Goal: Task Accomplishment & Management: Use online tool/utility

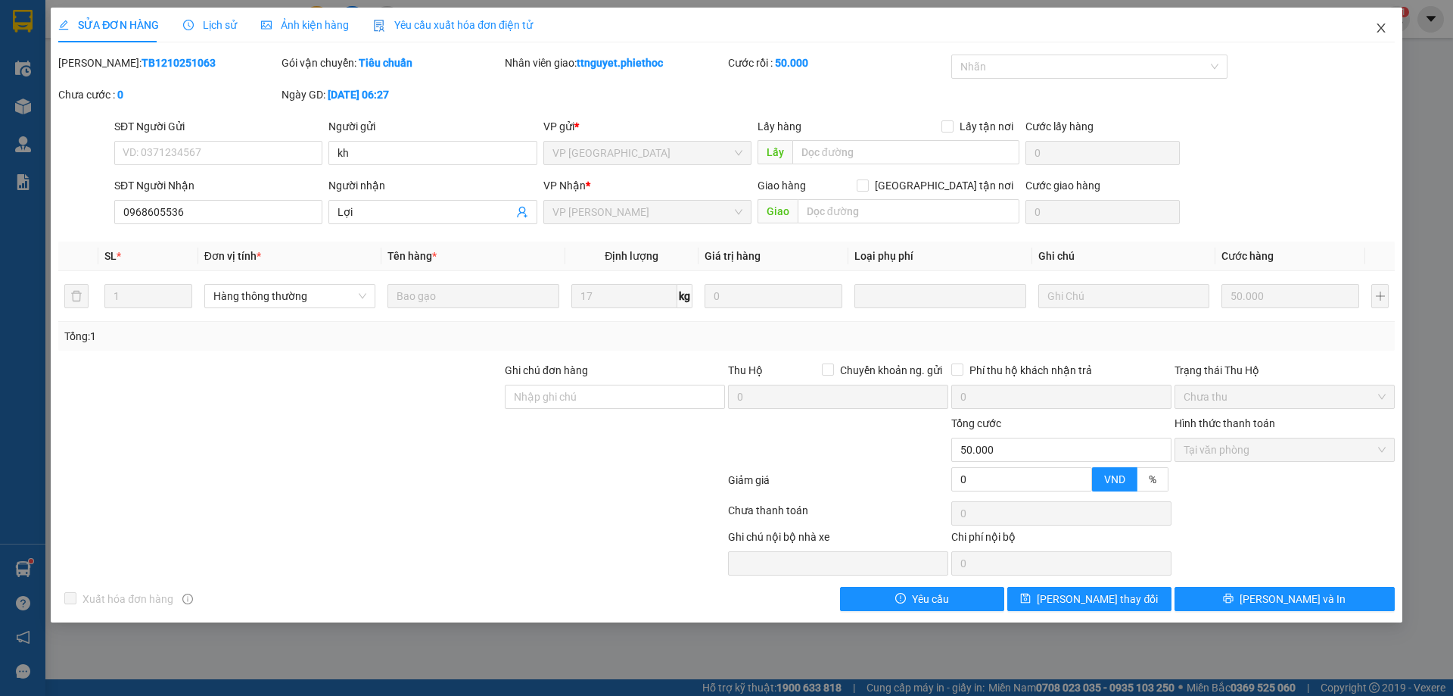
click at [1378, 27] on icon "close" at bounding box center [1381, 28] width 12 height 12
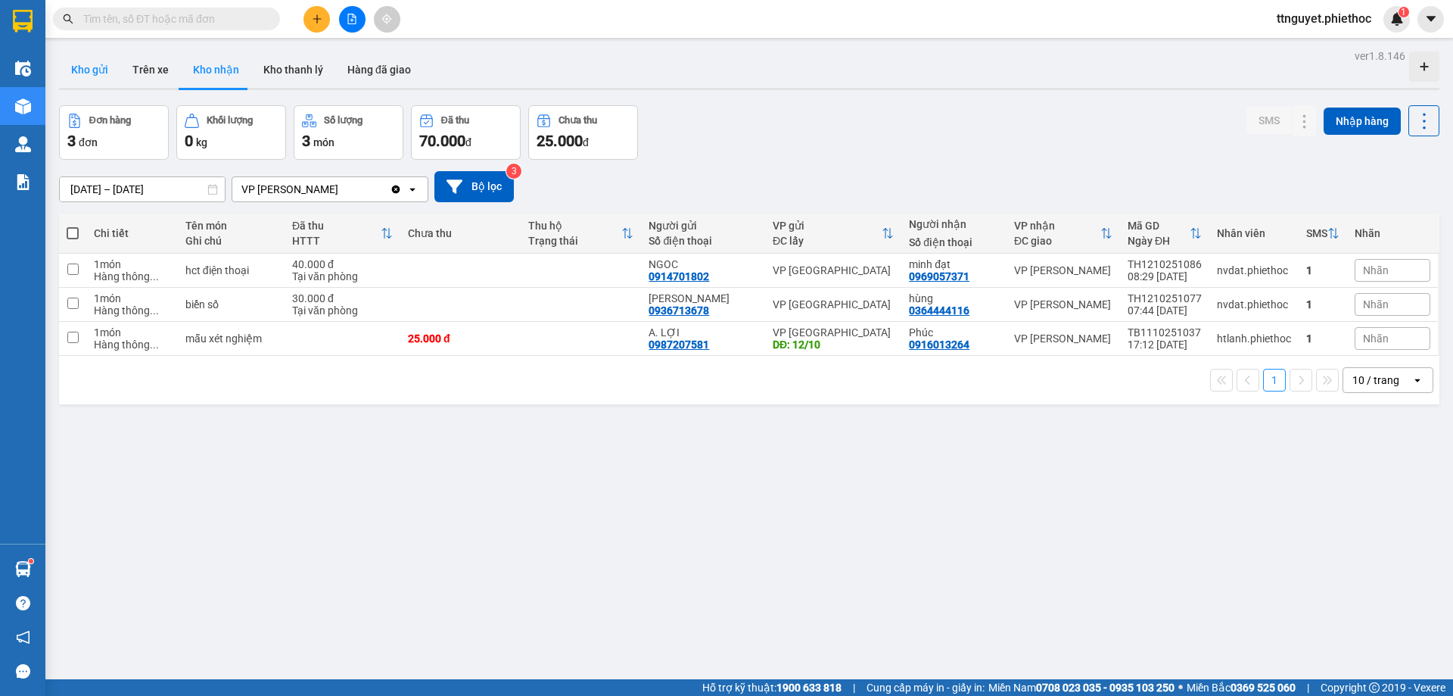
click at [89, 58] on button "Kho gửi" at bounding box center [89, 69] width 61 height 36
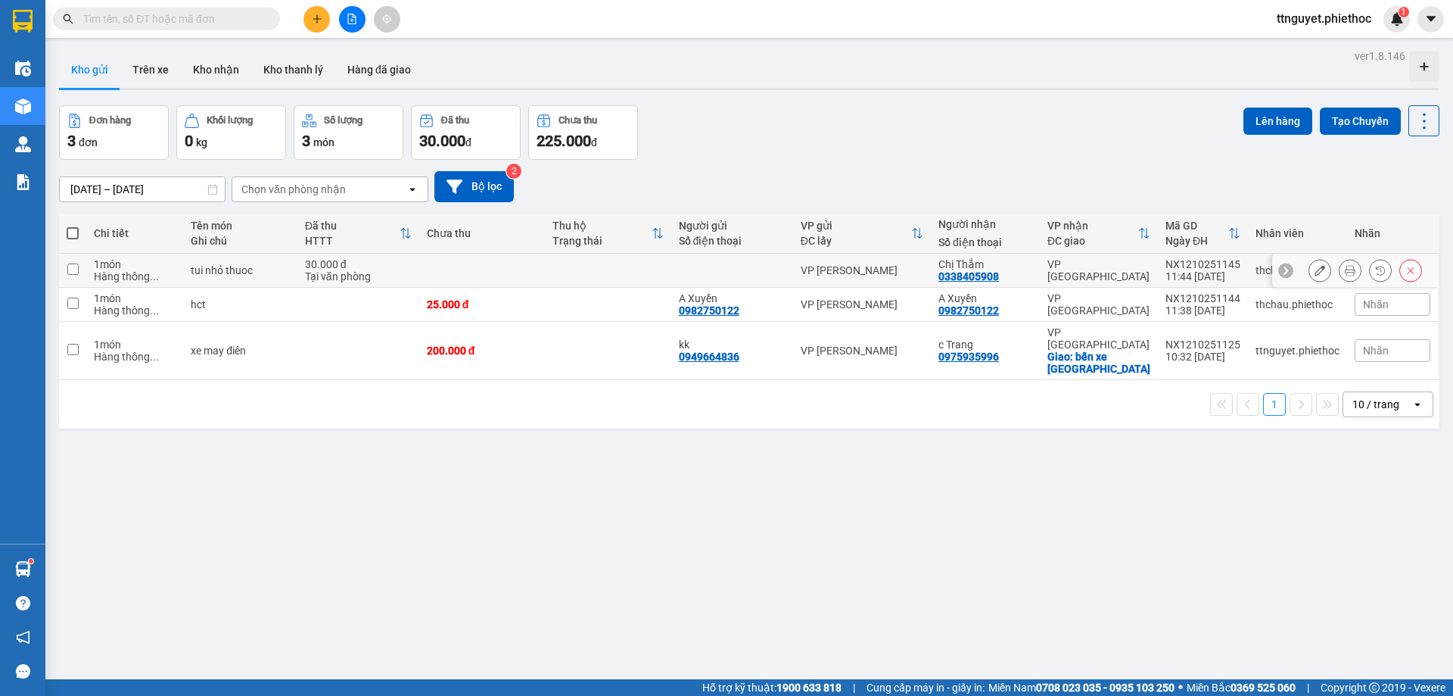
click at [198, 273] on div "tui nhỏ thuoc" at bounding box center [240, 270] width 98 height 12
checkbox input "true"
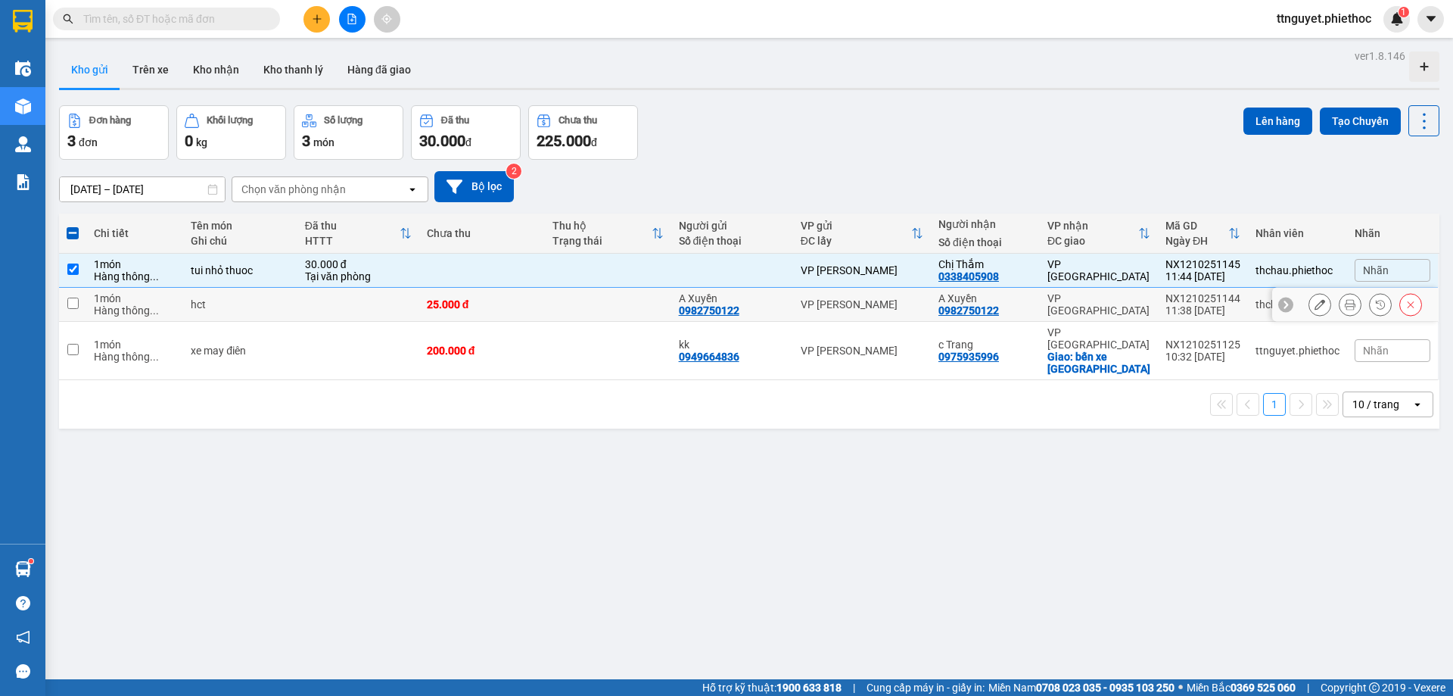
click at [301, 302] on td at bounding box center [358, 305] width 122 height 34
checkbox input "true"
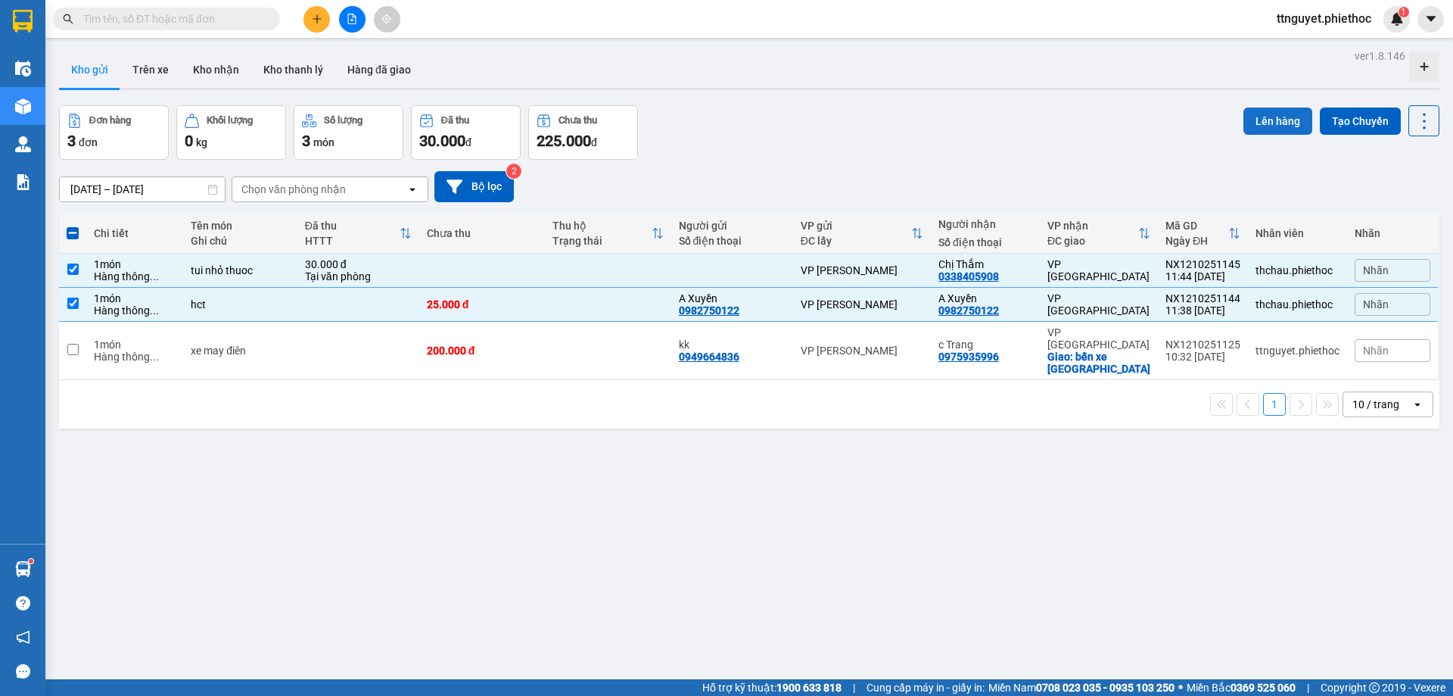
click at [1255, 122] on button "Lên hàng" at bounding box center [1278, 120] width 69 height 27
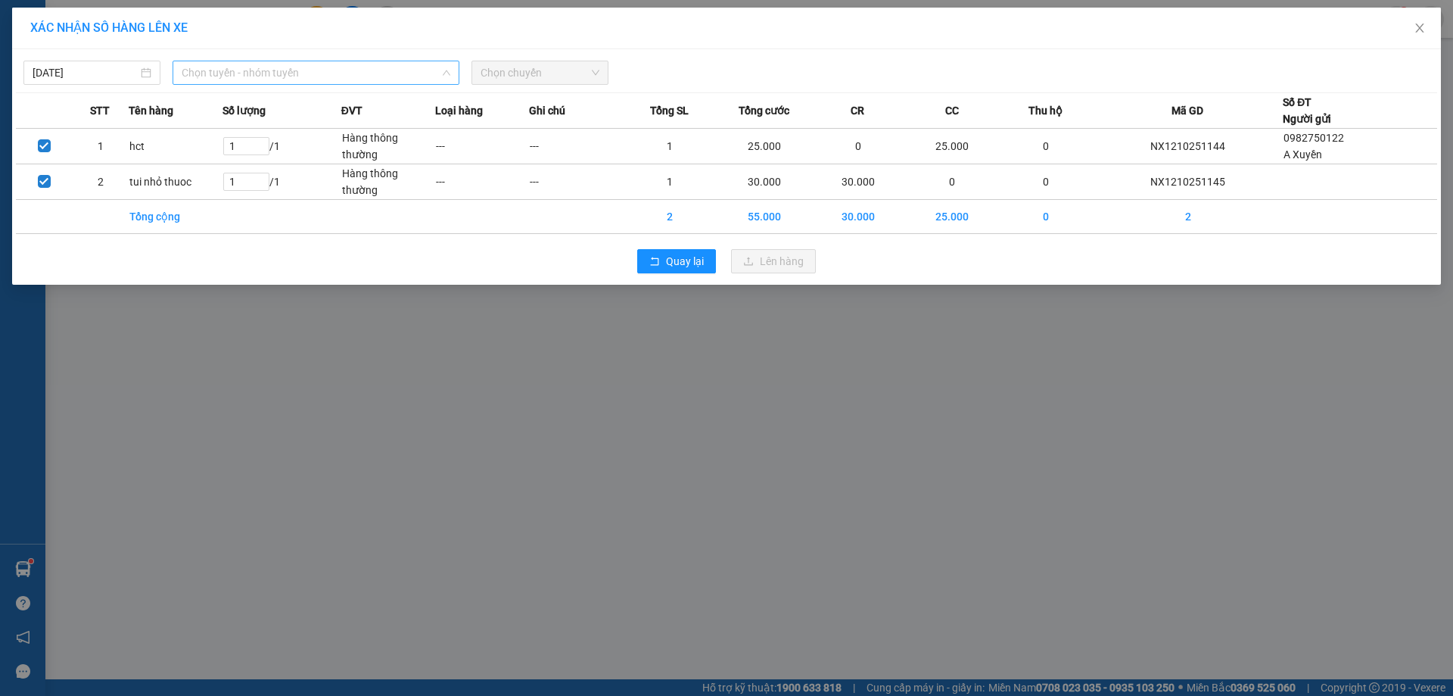
click at [265, 72] on span "Chọn tuyến - nhóm tuyến" at bounding box center [316, 72] width 269 height 23
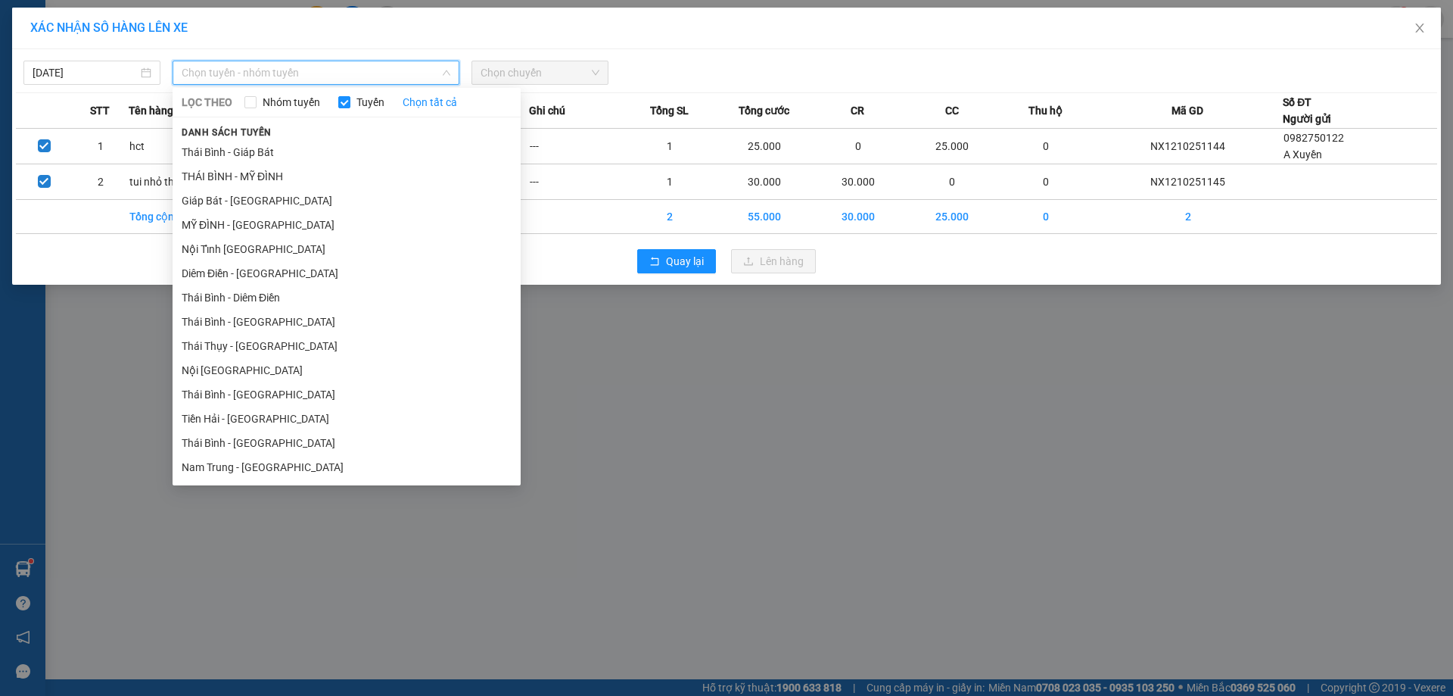
drag, startPoint x: 226, startPoint y: 223, endPoint x: 342, endPoint y: 126, distance: 151.0
click at [232, 213] on li "MỸ ĐÌNH - [GEOGRAPHIC_DATA]" at bounding box center [347, 225] width 348 height 24
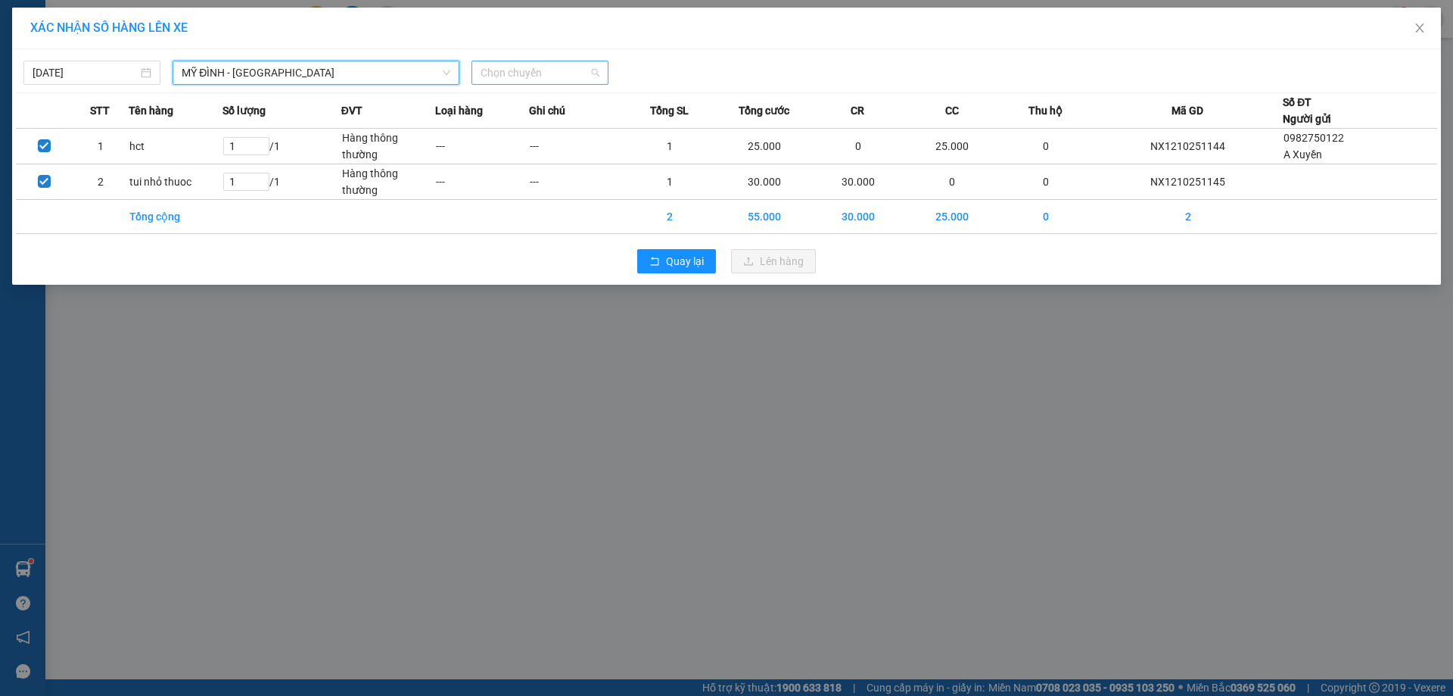
click at [499, 79] on span "Chọn chuyến" at bounding box center [540, 72] width 119 height 23
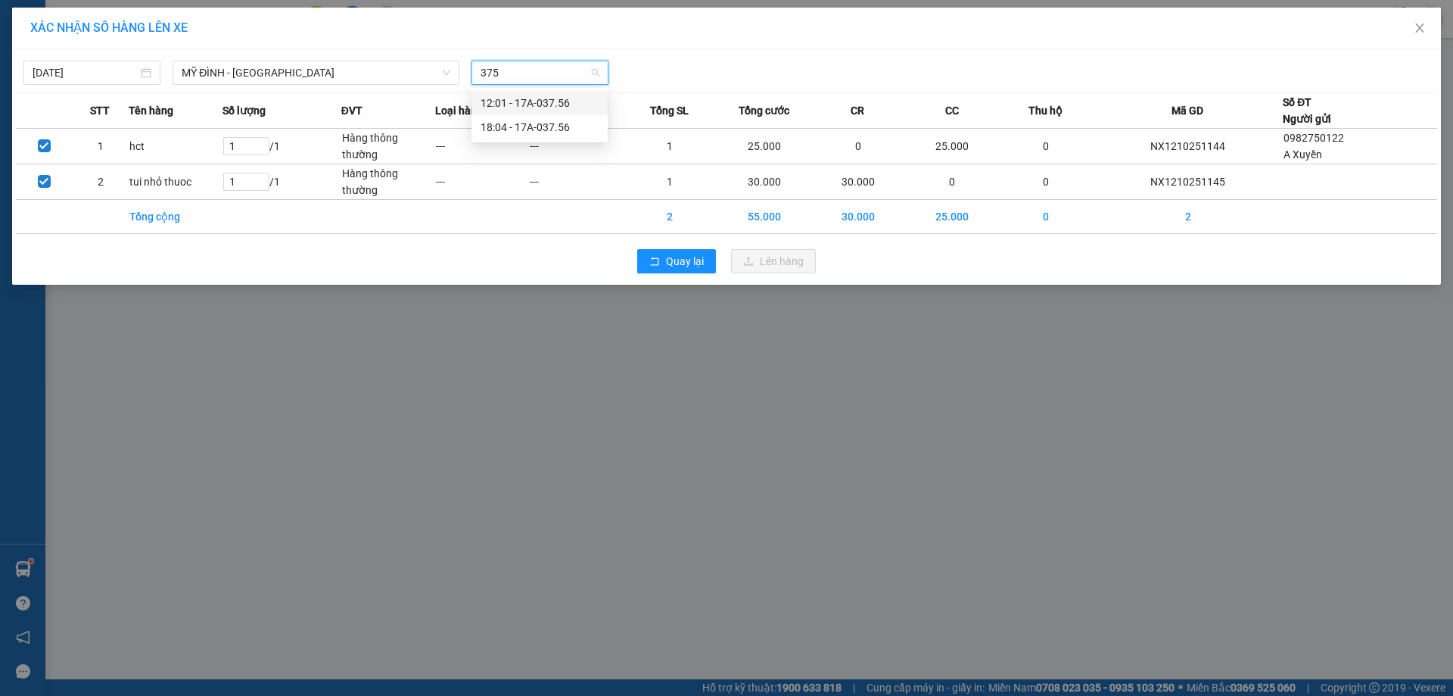
type input "3756"
click at [533, 101] on div "12:01 - 17A-037.56" at bounding box center [540, 103] width 118 height 17
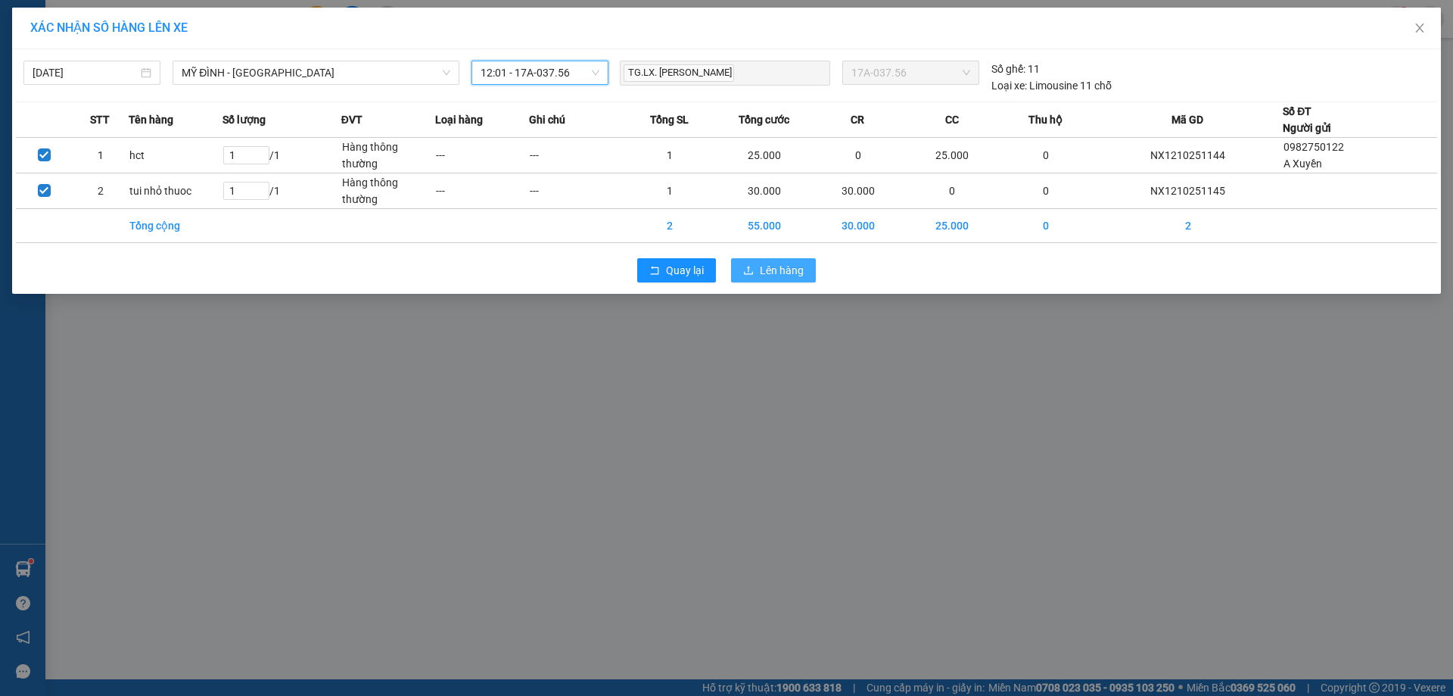
click at [790, 269] on span "Lên hàng" at bounding box center [782, 270] width 44 height 17
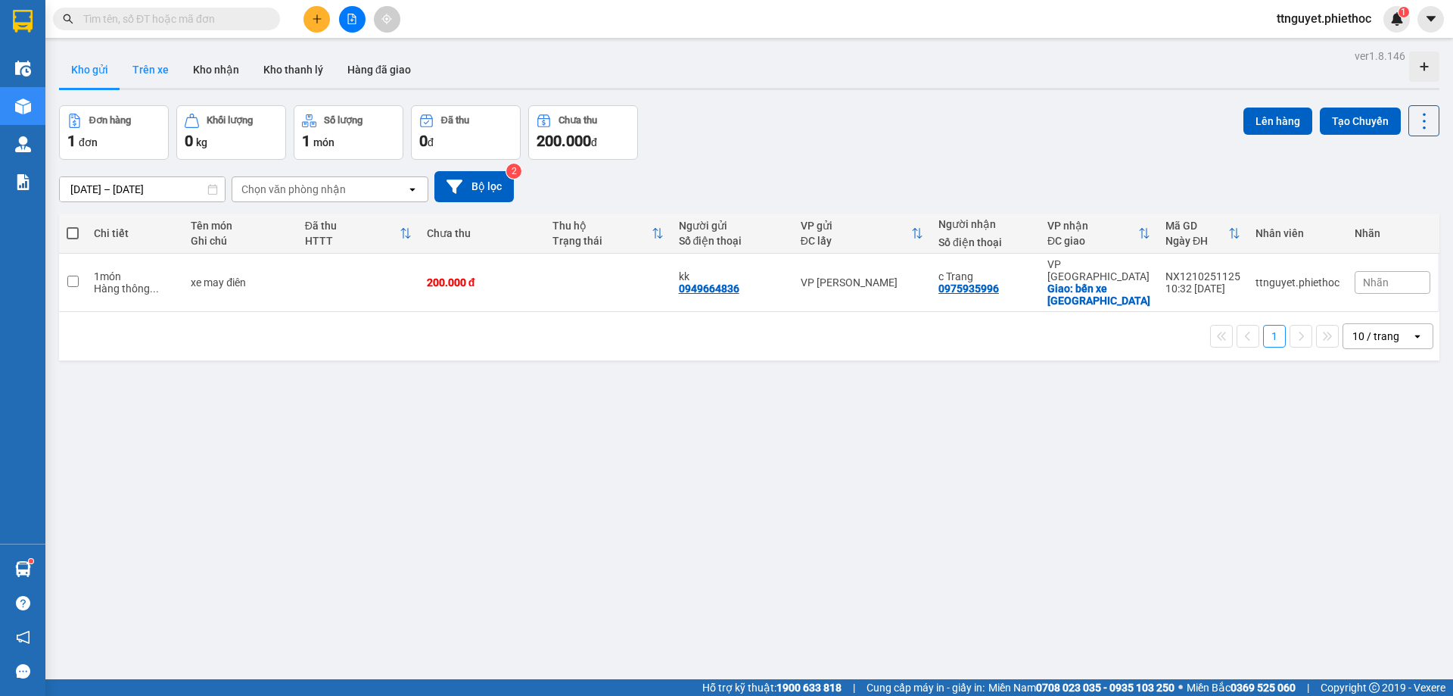
click at [151, 64] on button "Trên xe" at bounding box center [150, 69] width 61 height 36
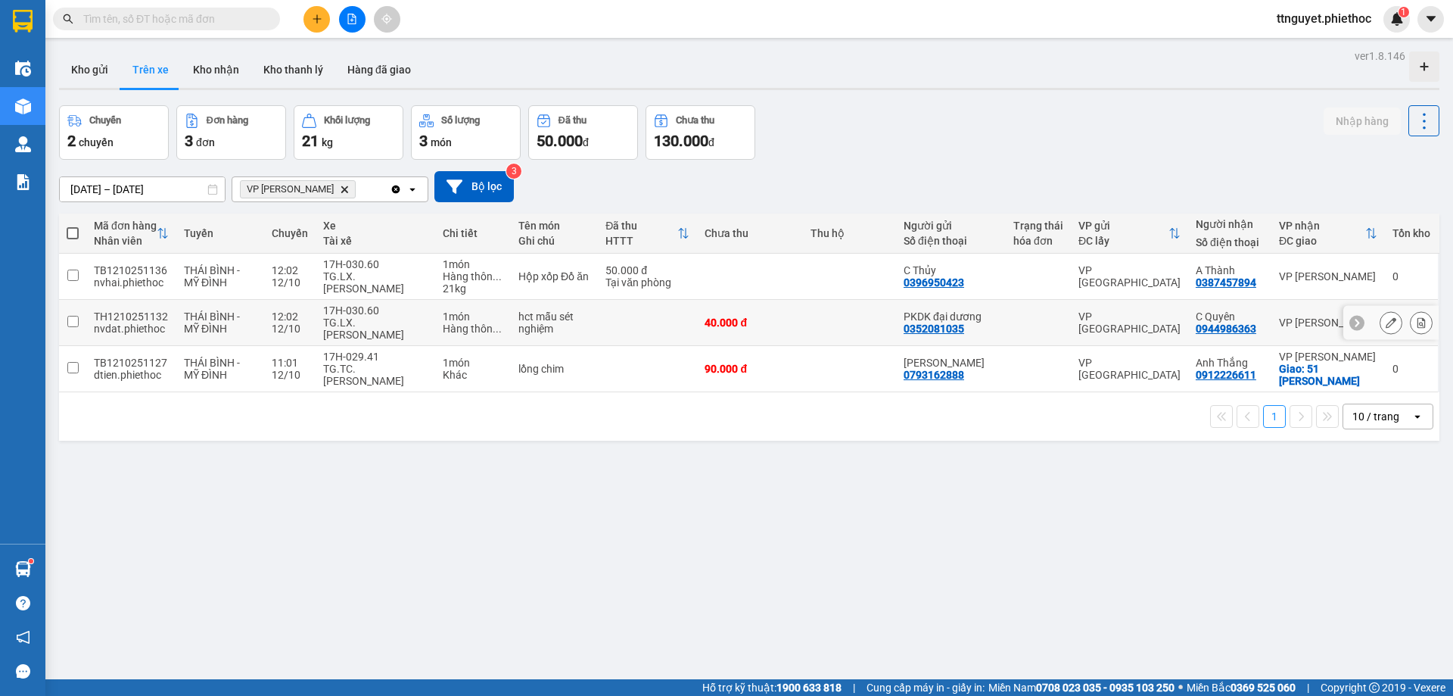
click at [384, 322] on div "TG.LX.[PERSON_NAME]" at bounding box center [375, 328] width 104 height 24
checkbox input "true"
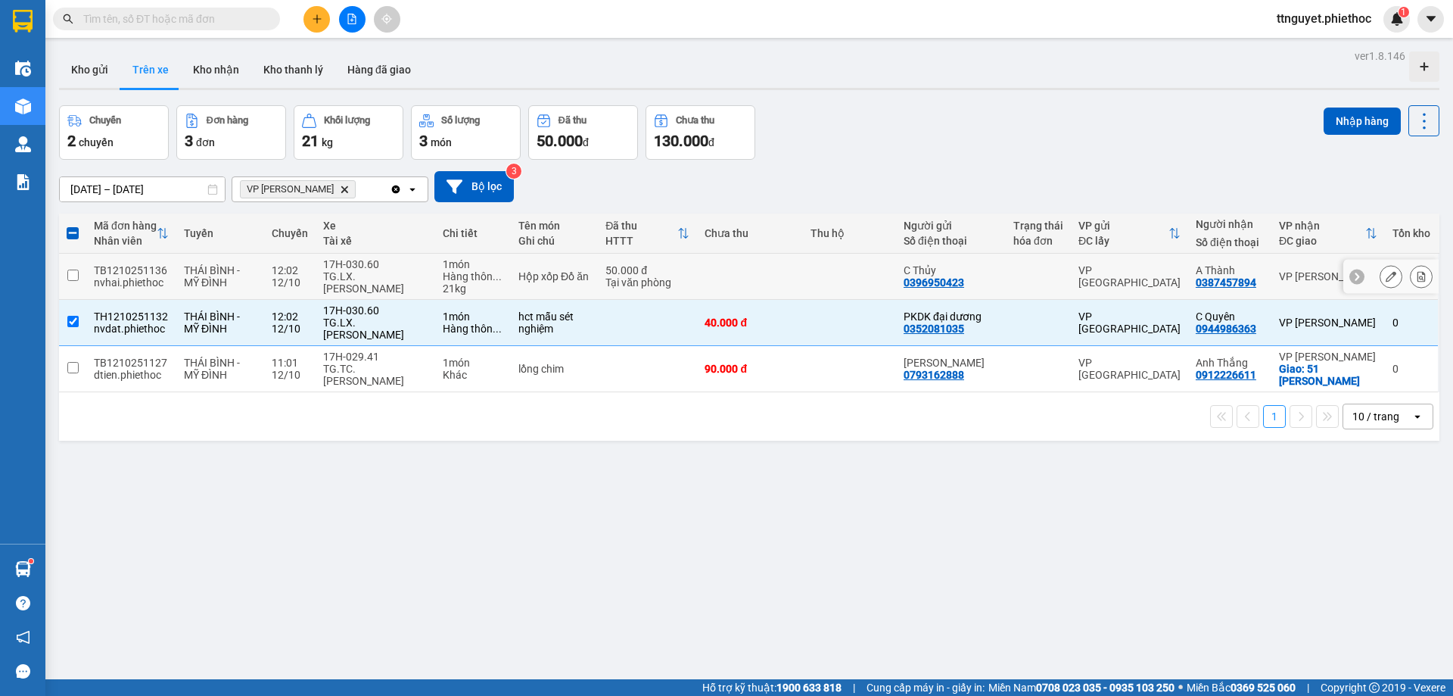
click at [382, 276] on div "TG.LX.[PERSON_NAME]" at bounding box center [375, 282] width 104 height 24
checkbox input "true"
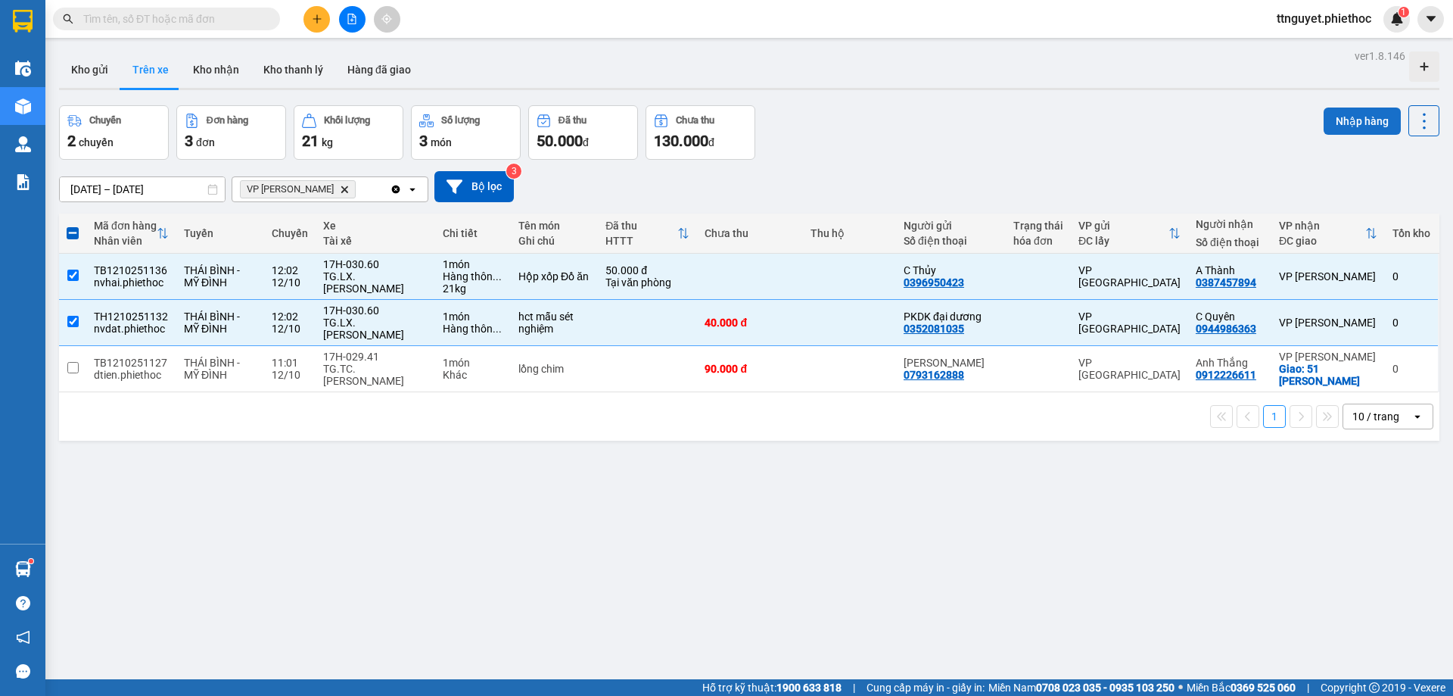
click at [1336, 121] on button "Nhập hàng" at bounding box center [1362, 120] width 77 height 27
click at [1341, 126] on button "Nhập hàng" at bounding box center [1362, 120] width 77 height 27
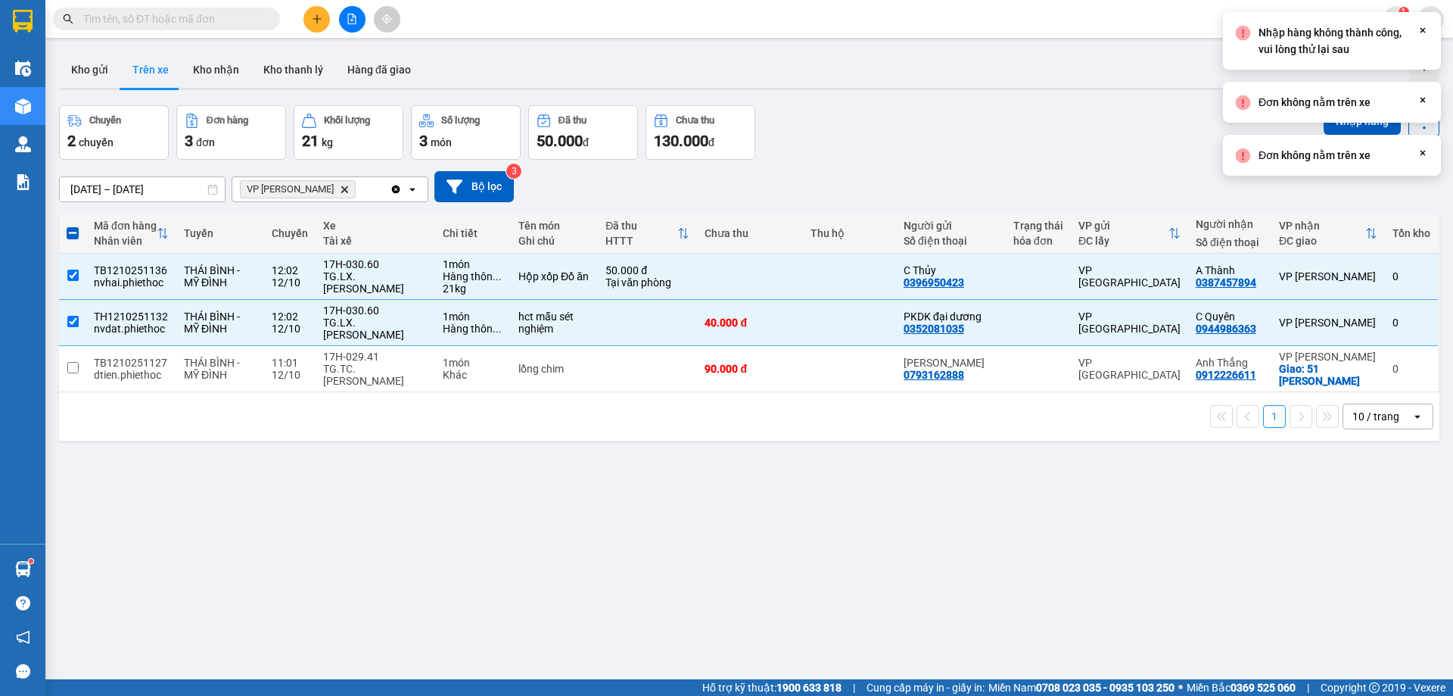
click at [962, 129] on div "Chuyến 2 chuyến Đơn hàng 3 đơn Khối lượng 21 kg Số lượng 3 món Đã thu 50.000 đ …" at bounding box center [749, 132] width 1381 height 54
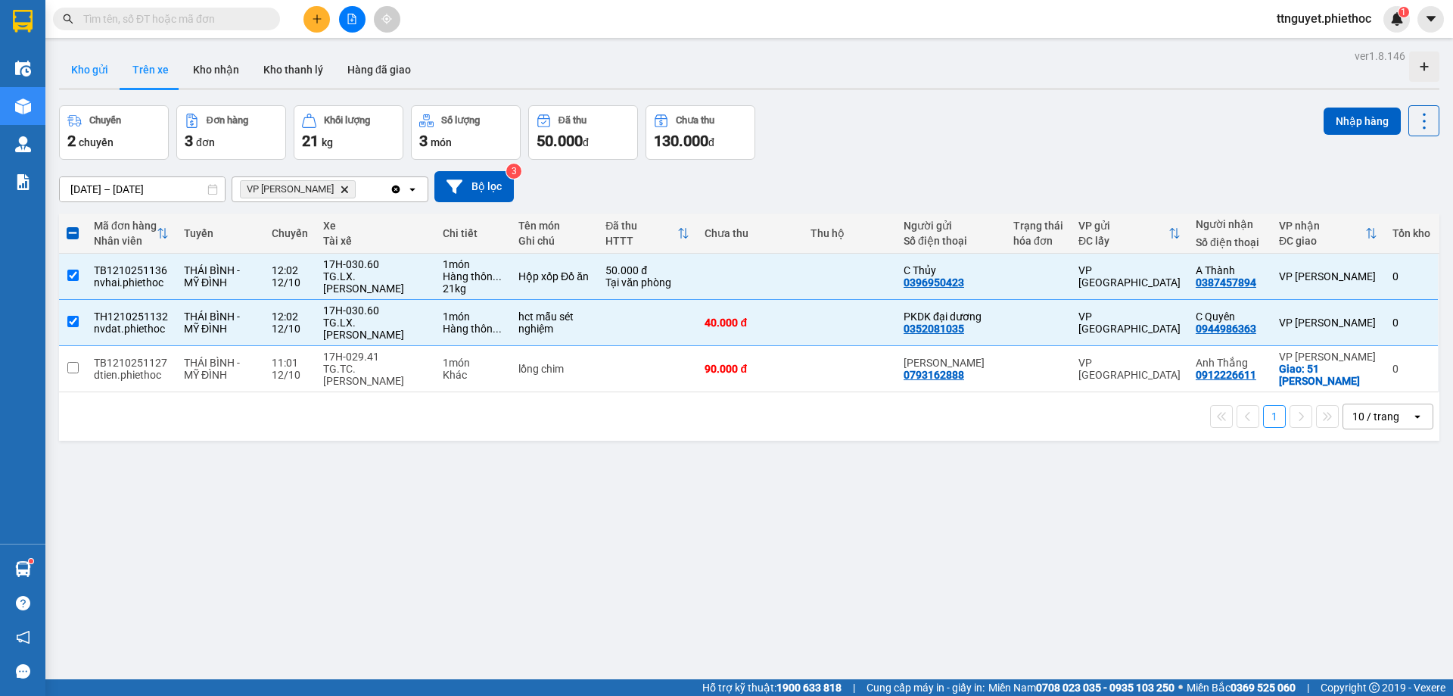
click at [79, 60] on button "Kho gửi" at bounding box center [89, 69] width 61 height 36
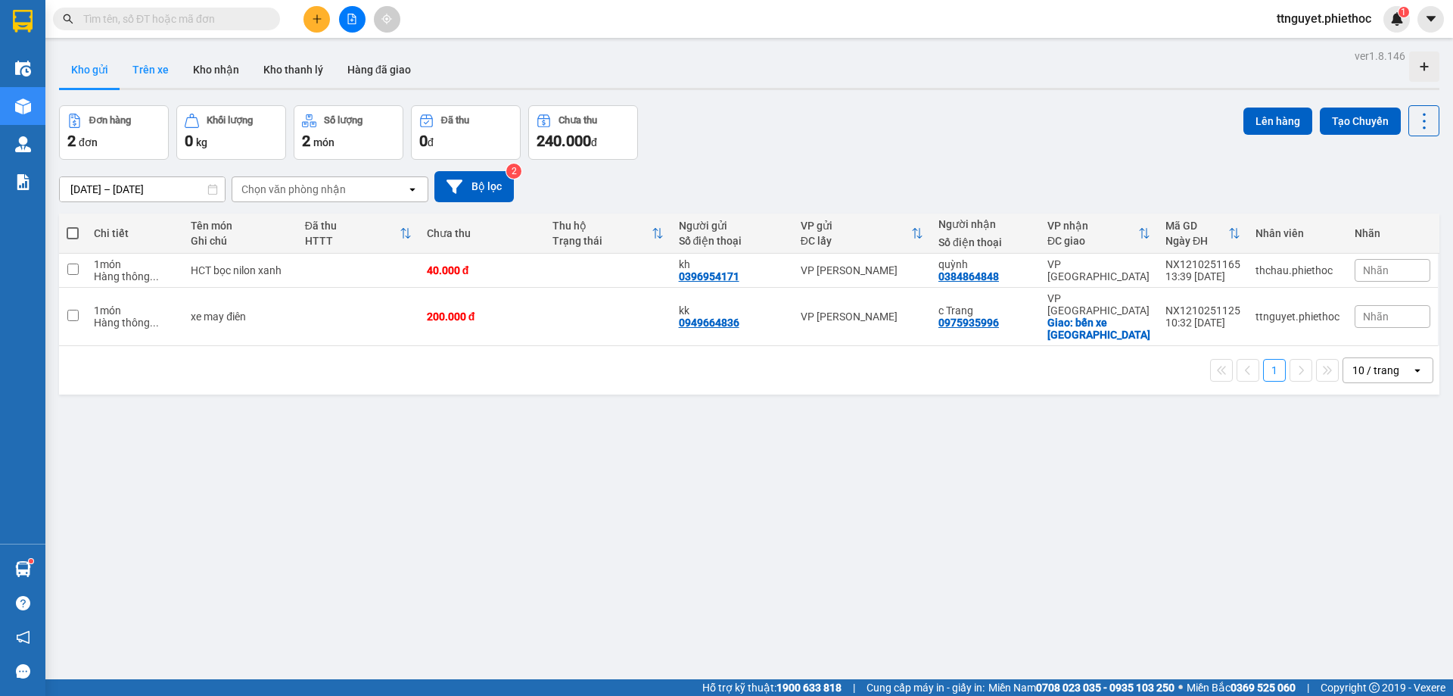
click at [148, 69] on button "Trên xe" at bounding box center [150, 69] width 61 height 36
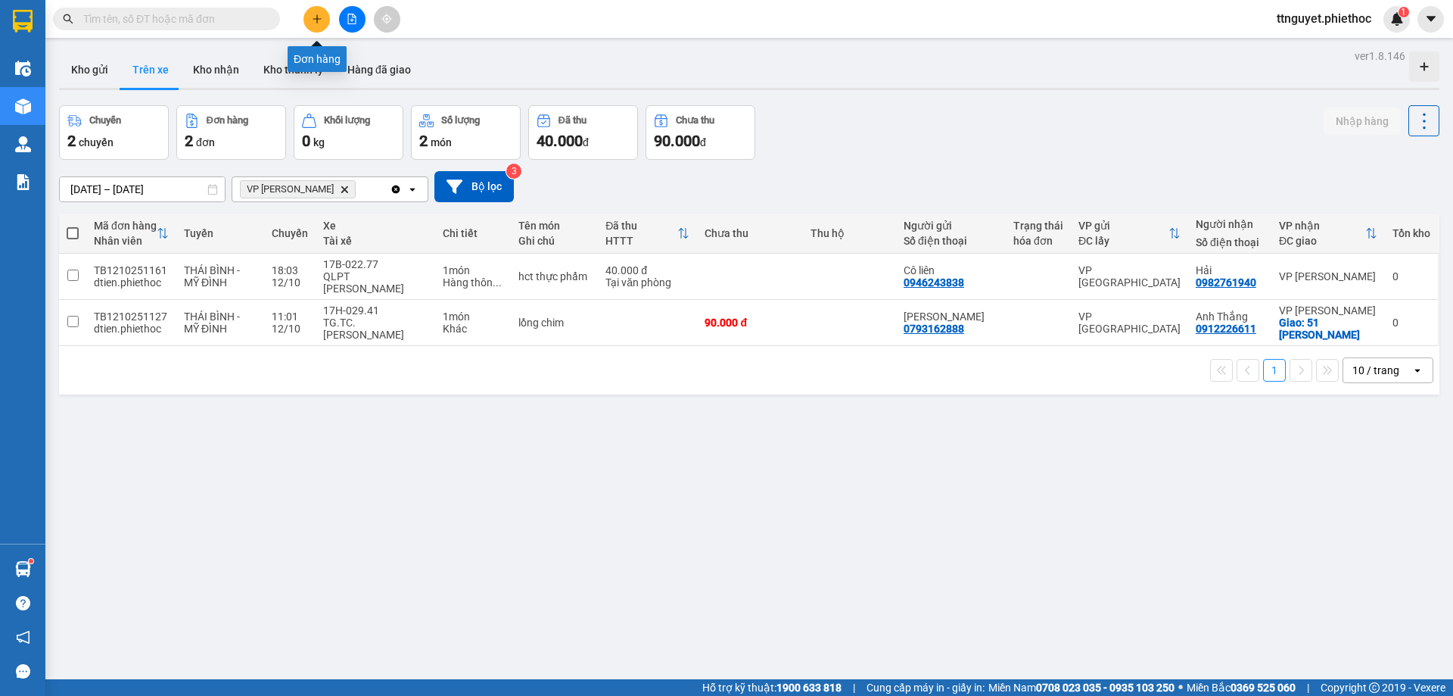
click at [312, 25] on button at bounding box center [316, 19] width 26 height 26
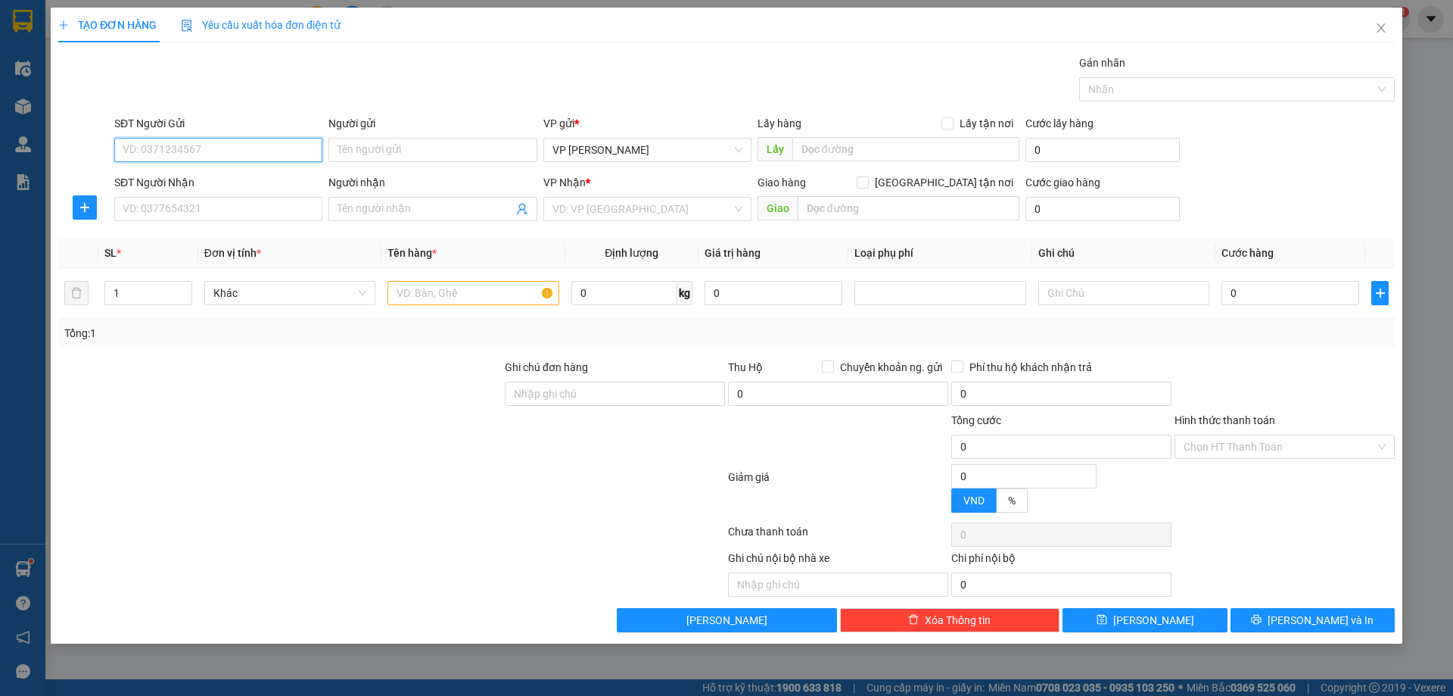
click at [140, 146] on input "SĐT Người Gửi" at bounding box center [218, 150] width 208 height 24
click at [1381, 25] on icon "close" at bounding box center [1381, 28] width 12 height 12
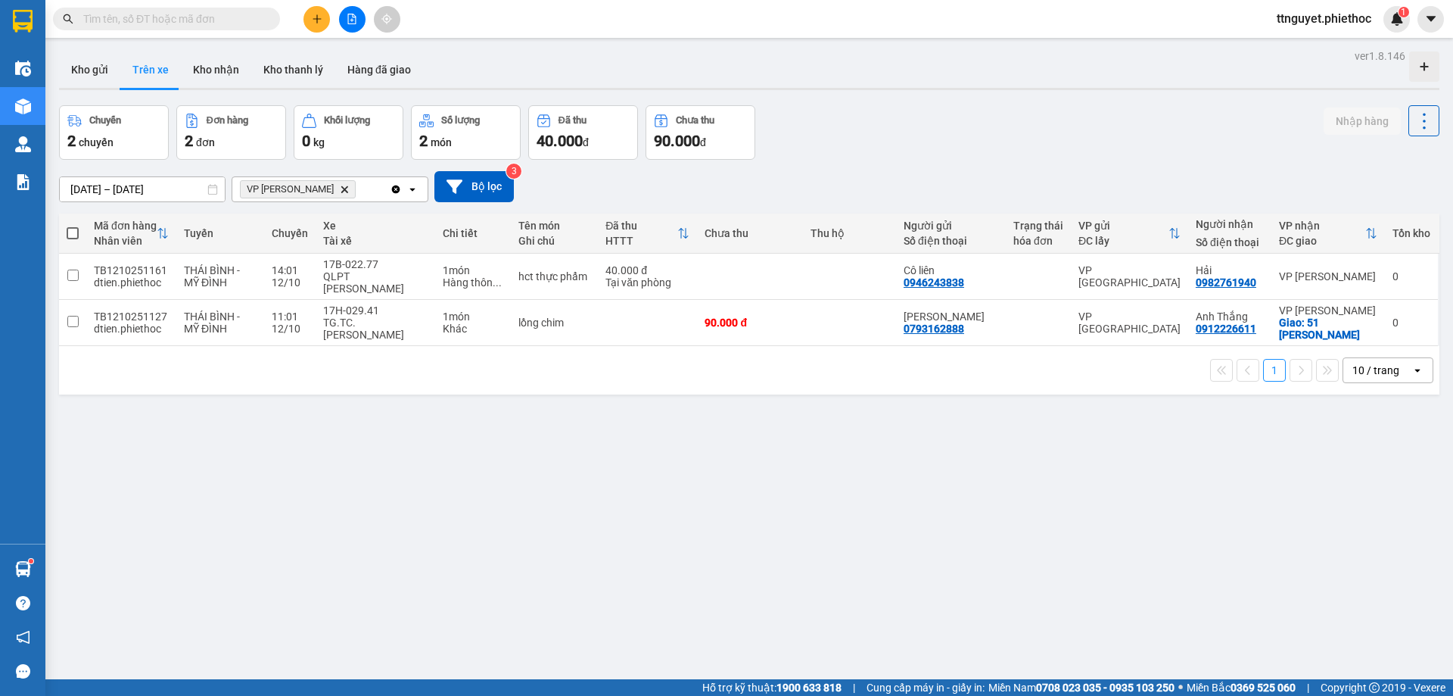
click at [327, 182] on span "VP [PERSON_NAME]" at bounding box center [298, 189] width 116 height 18
click at [340, 191] on icon "Delete" at bounding box center [344, 189] width 9 height 9
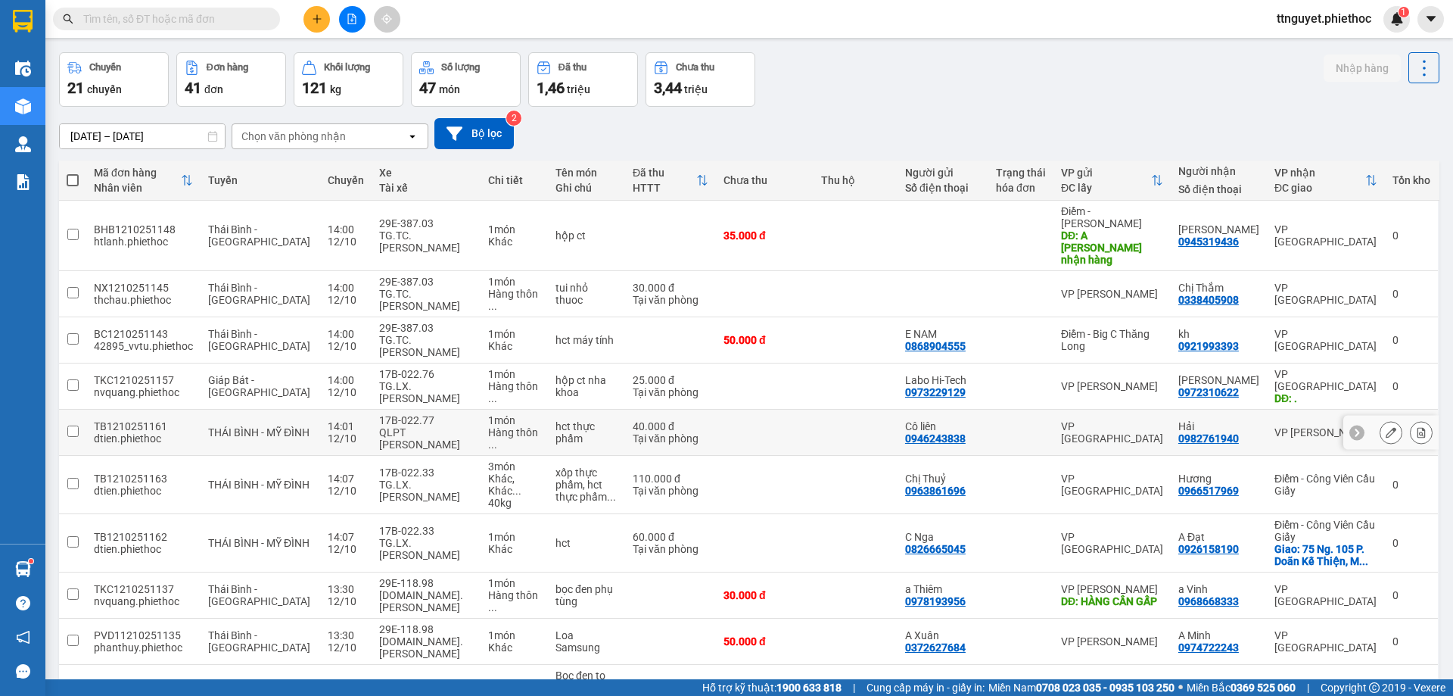
scroll to position [86, 0]
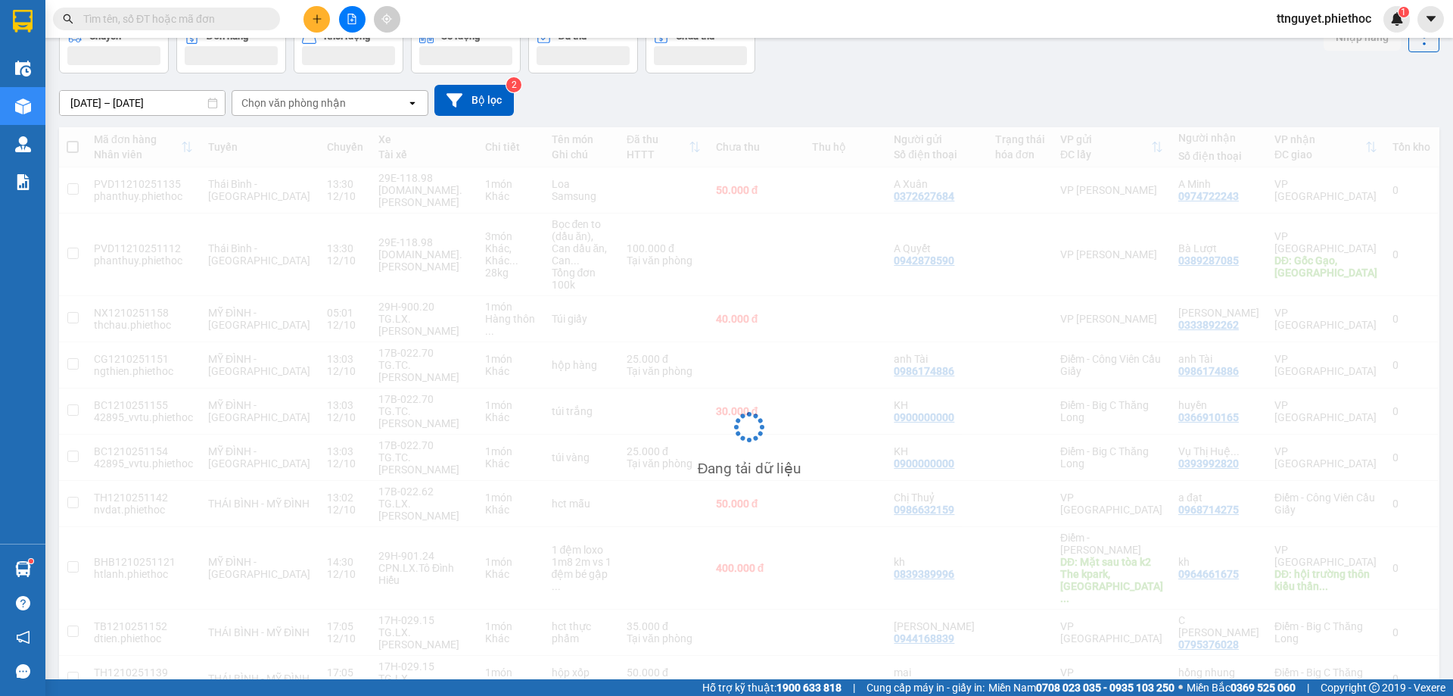
scroll to position [70, 0]
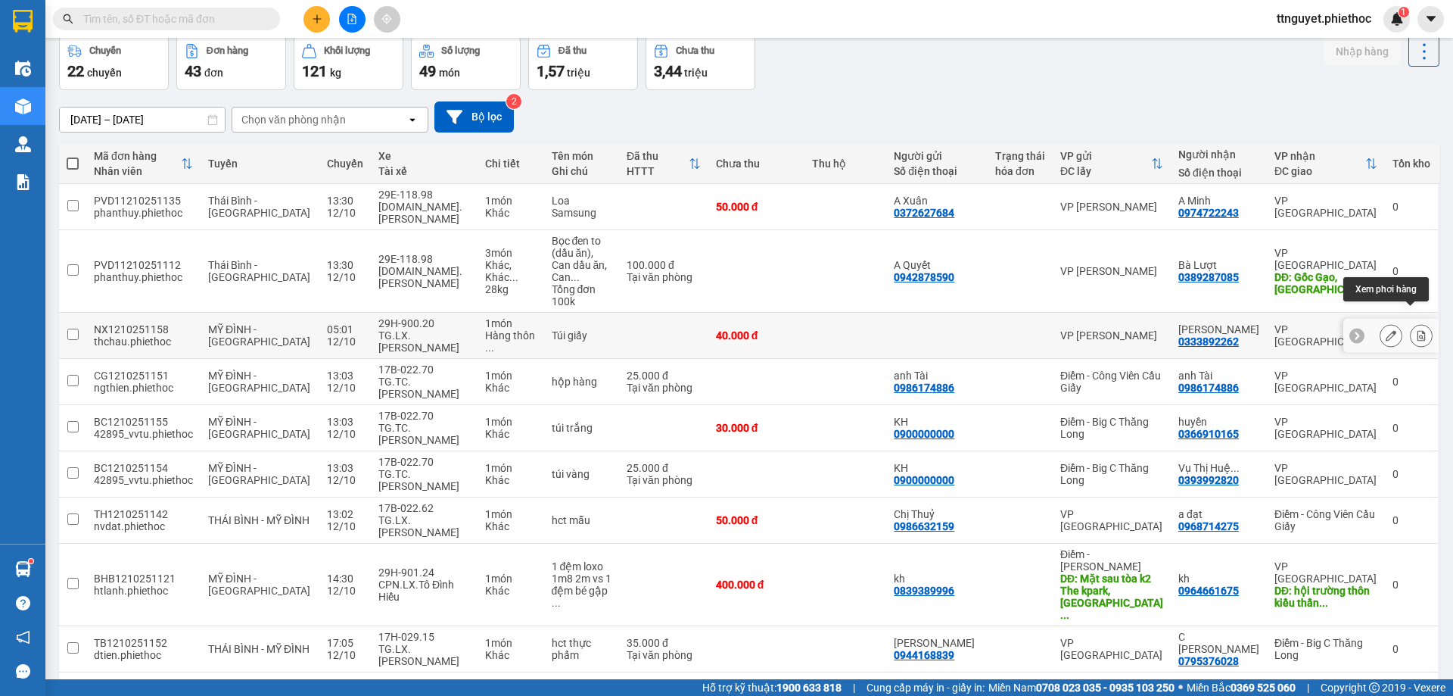
click at [1416, 330] on icon at bounding box center [1421, 335] width 11 height 11
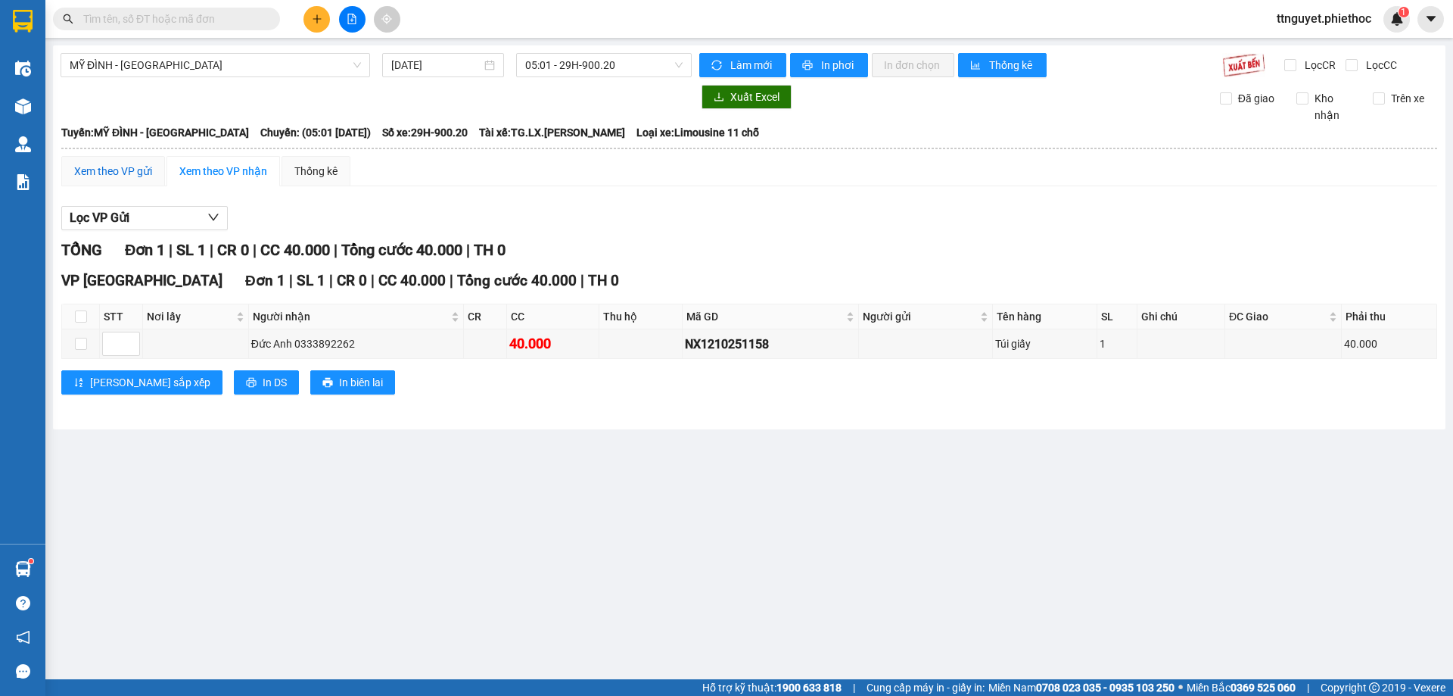
click at [82, 168] on div "Xem theo VP gửi" at bounding box center [113, 171] width 78 height 17
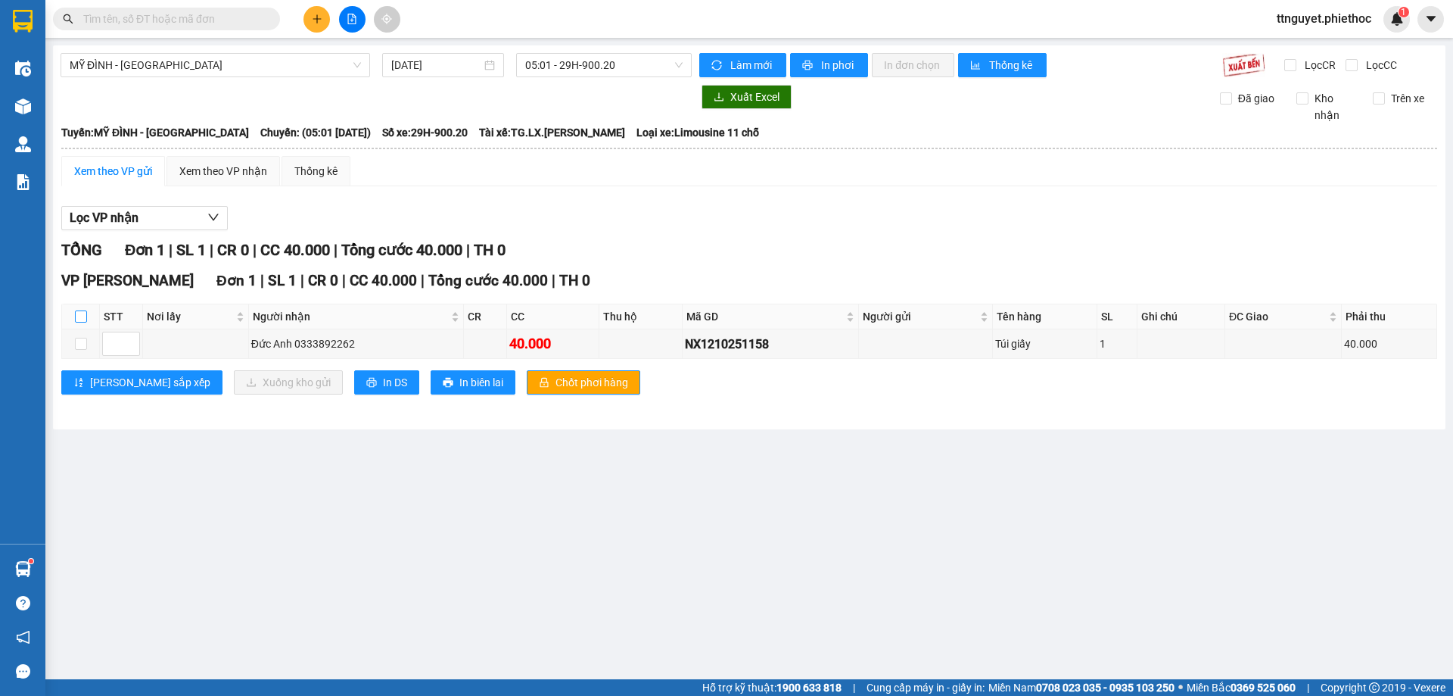
click at [84, 316] on input "checkbox" at bounding box center [81, 316] width 12 height 12
checkbox input "true"
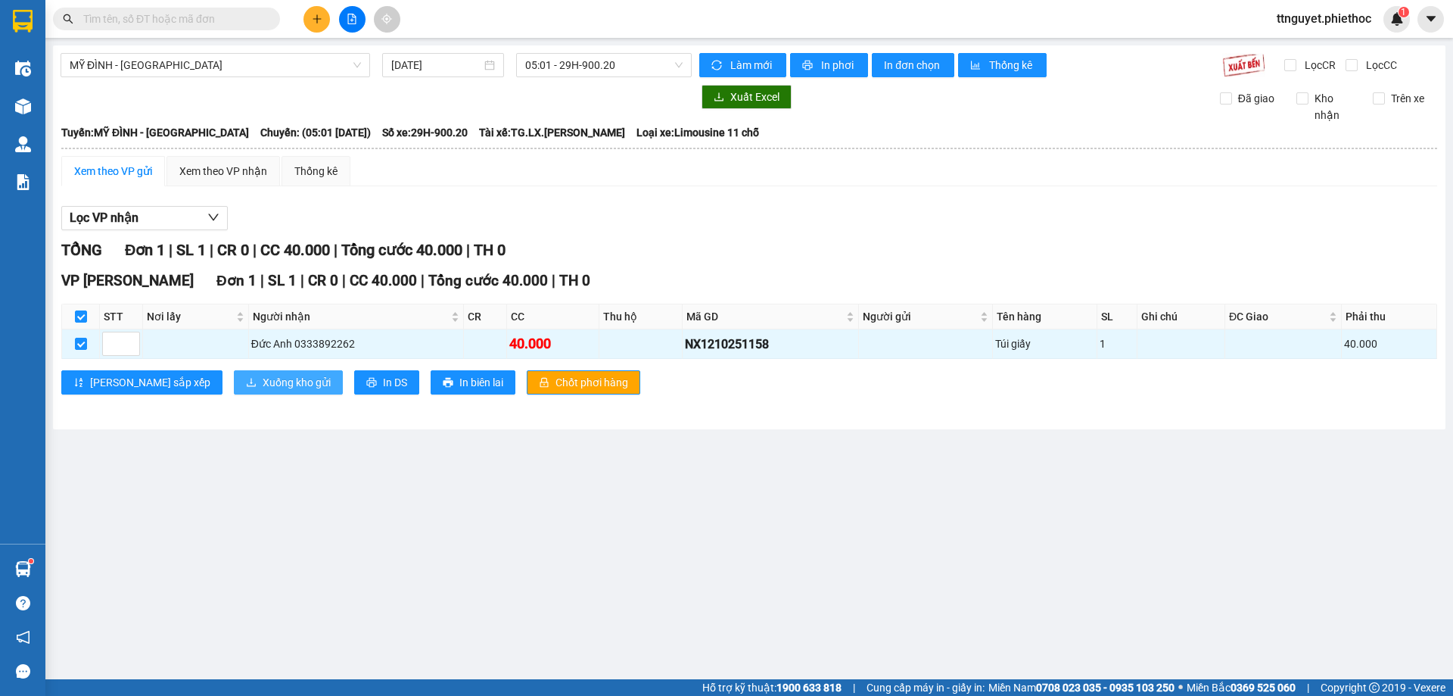
click at [263, 378] on span "Xuống kho gửi" at bounding box center [297, 382] width 68 height 17
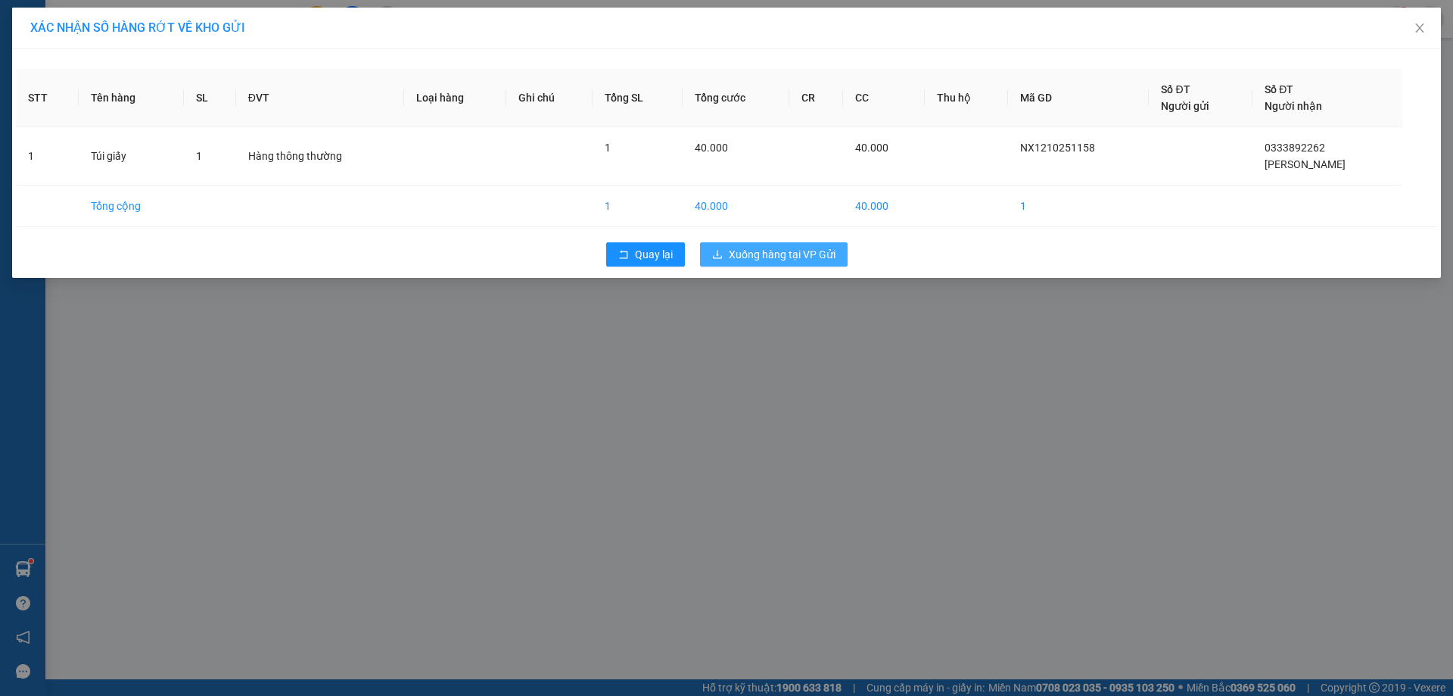
click at [737, 252] on span "Xuống hàng tại VP Gửi" at bounding box center [782, 254] width 107 height 17
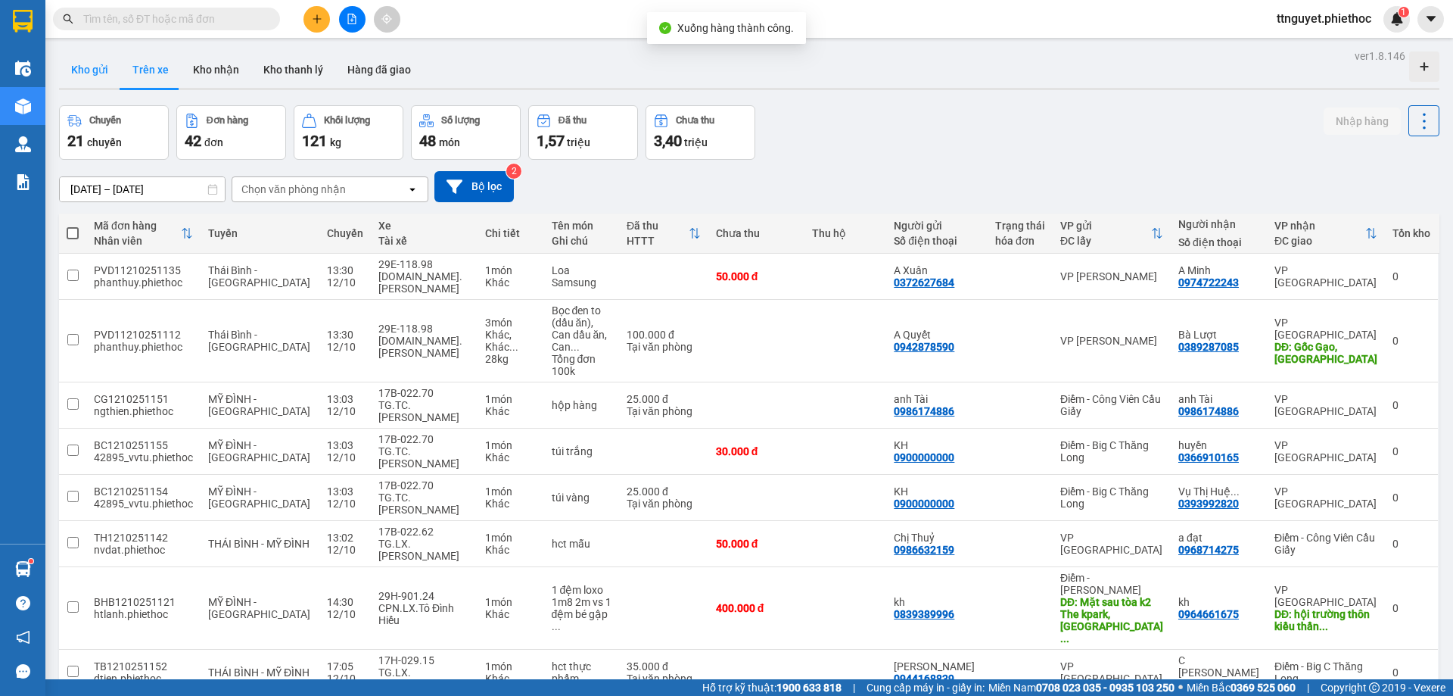
click at [92, 54] on button "Kho gửi" at bounding box center [89, 69] width 61 height 36
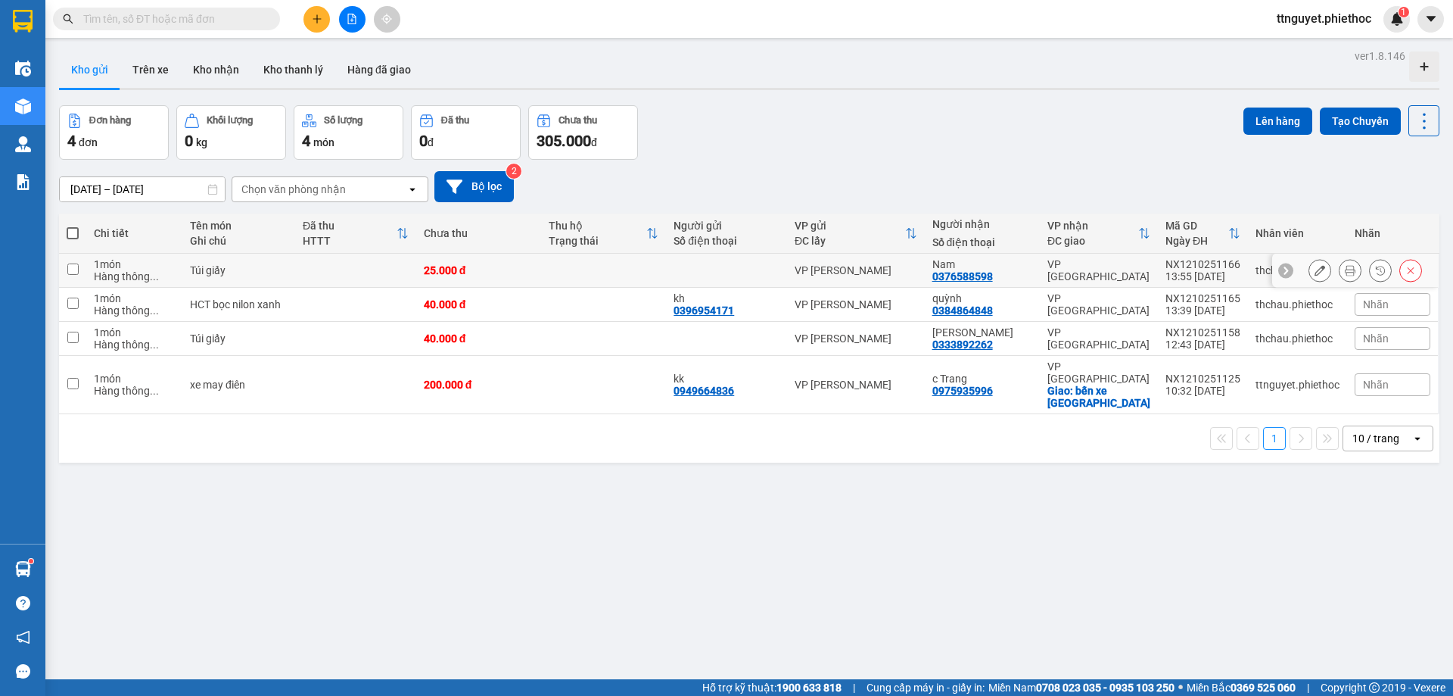
click at [123, 274] on div "Hàng thông ..." at bounding box center [134, 276] width 81 height 12
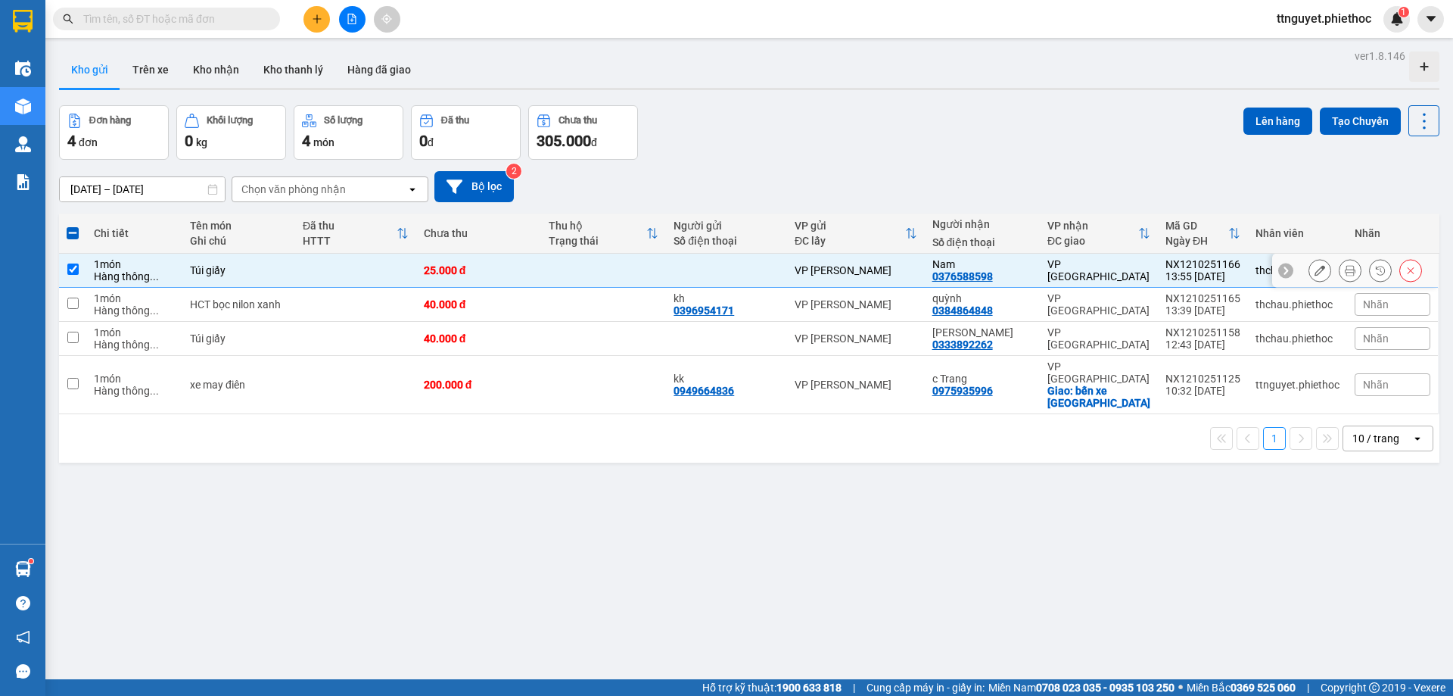
click at [123, 274] on div "Hàng thông ..." at bounding box center [134, 276] width 81 height 12
checkbox input "false"
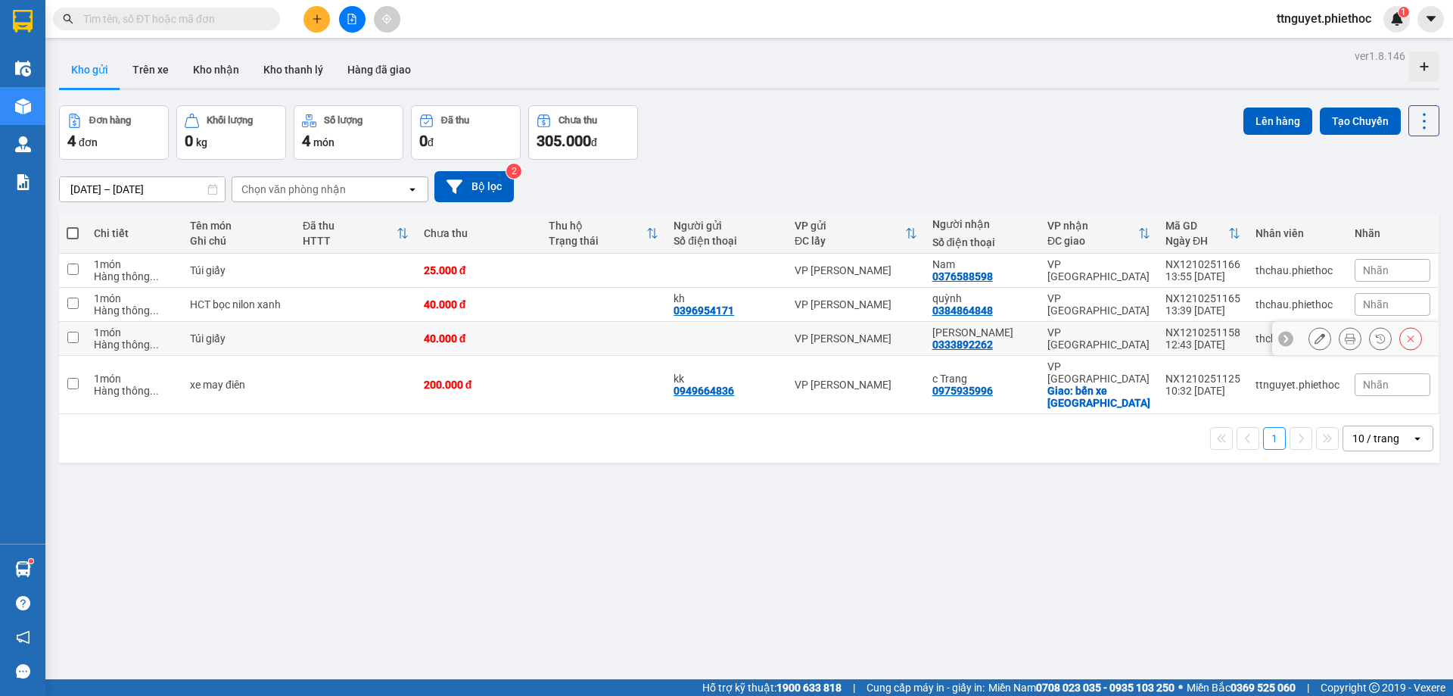
click at [104, 352] on td "1 món Hàng thông ..." at bounding box center [134, 339] width 96 height 34
checkbox input "true"
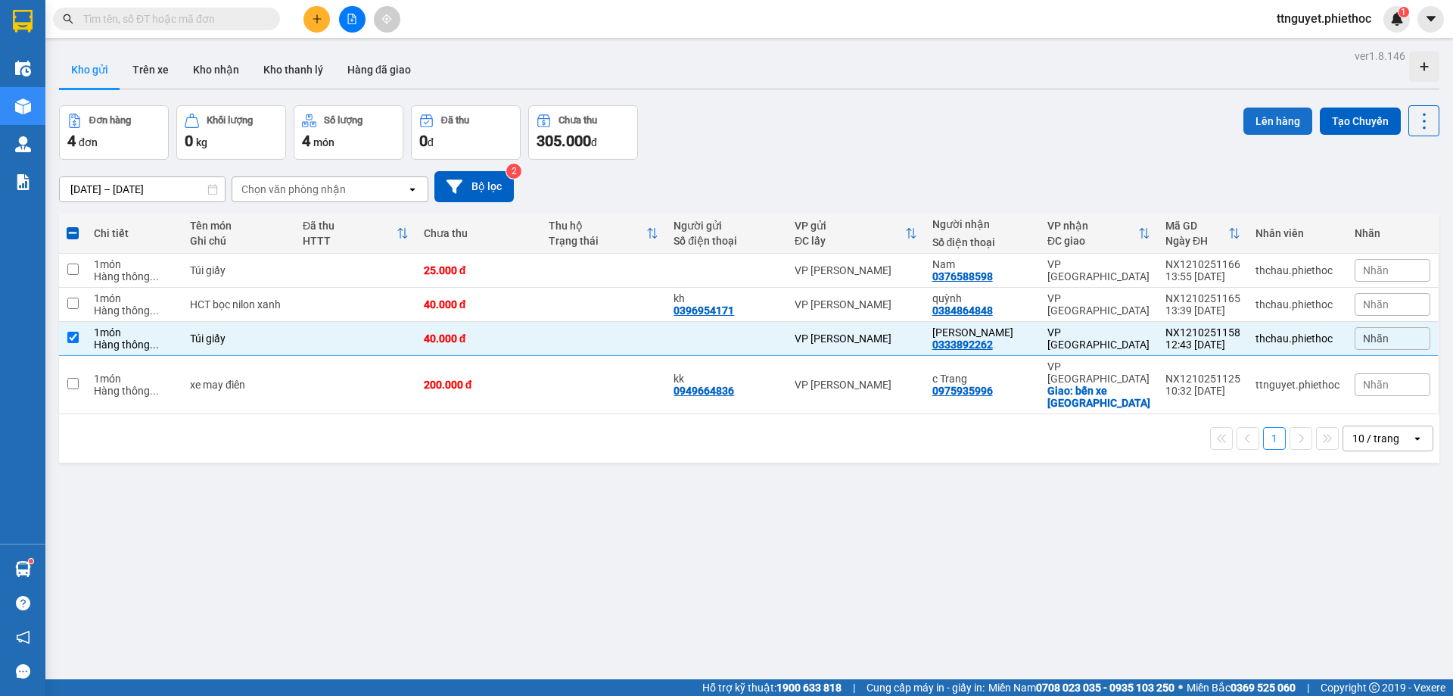
click at [1244, 116] on button "Lên hàng" at bounding box center [1278, 120] width 69 height 27
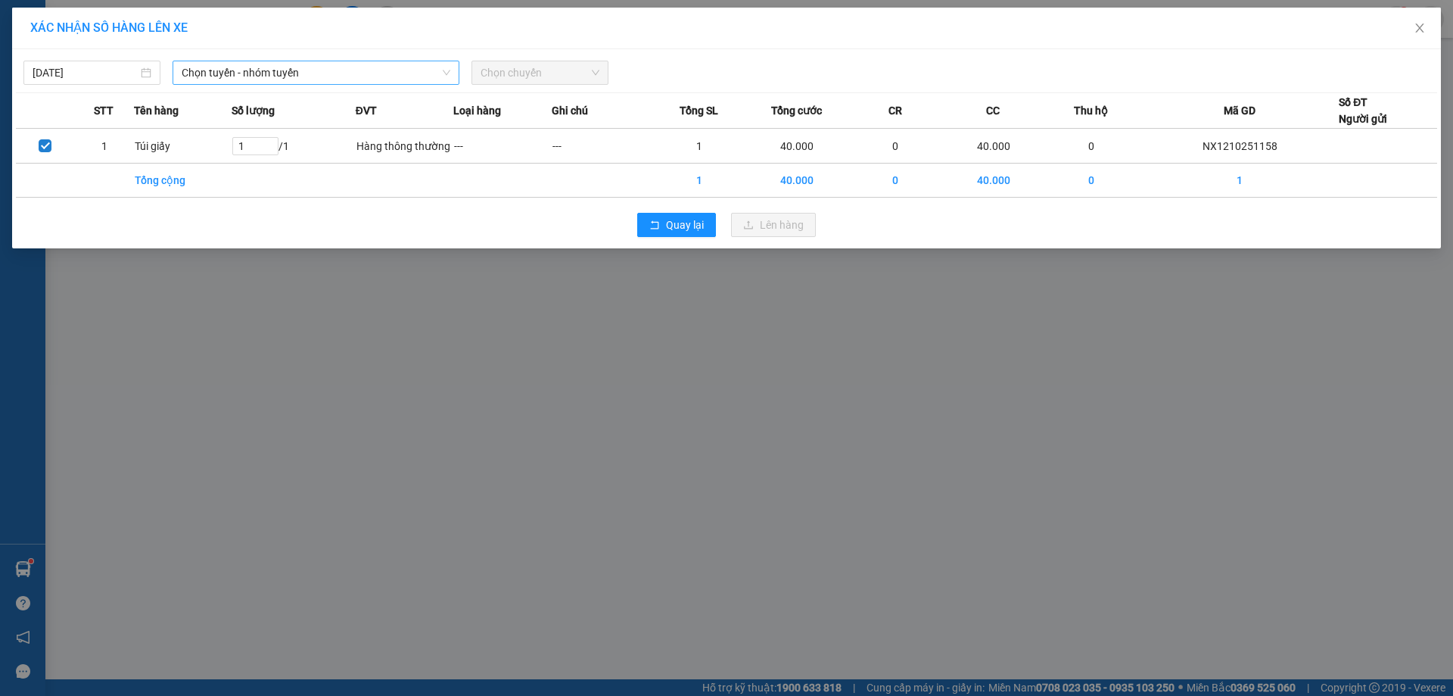
click at [339, 76] on span "Chọn tuyến - nhóm tuyến" at bounding box center [316, 72] width 269 height 23
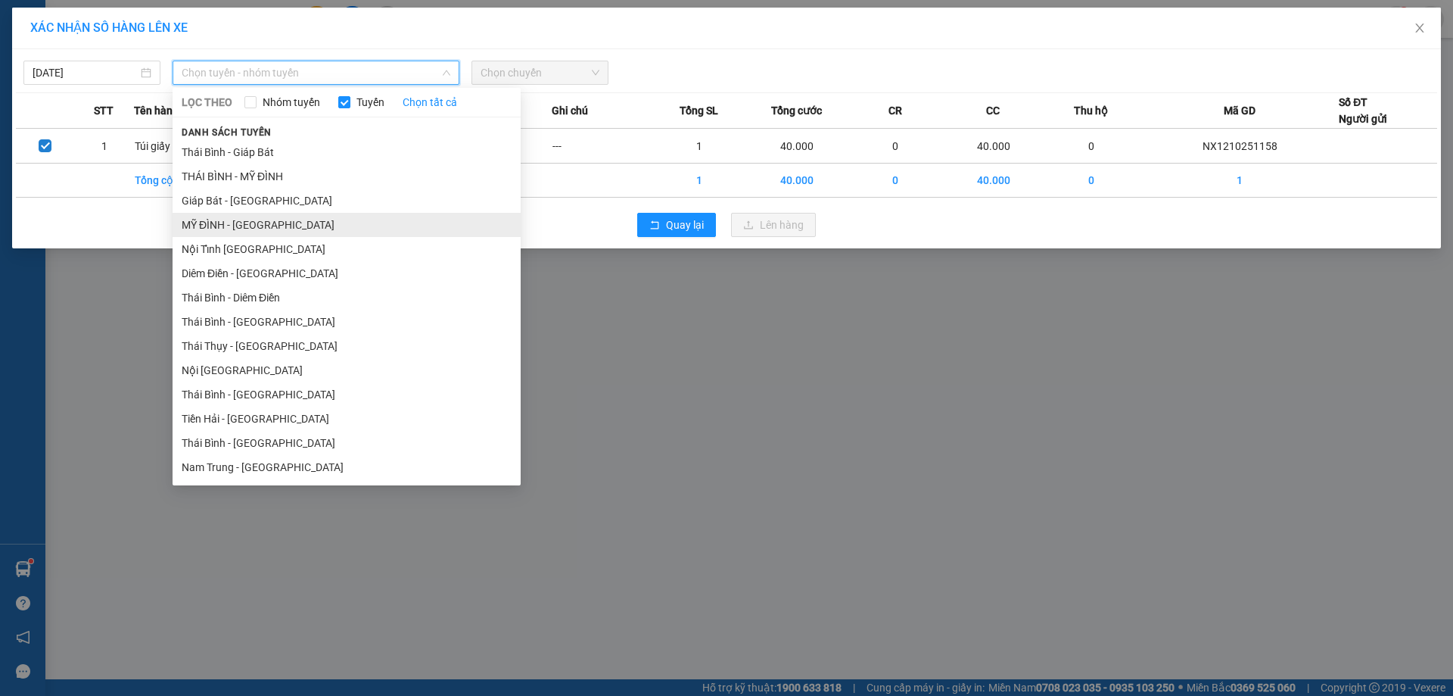
click at [212, 221] on li "MỸ ĐÌNH - [GEOGRAPHIC_DATA]" at bounding box center [347, 225] width 348 height 24
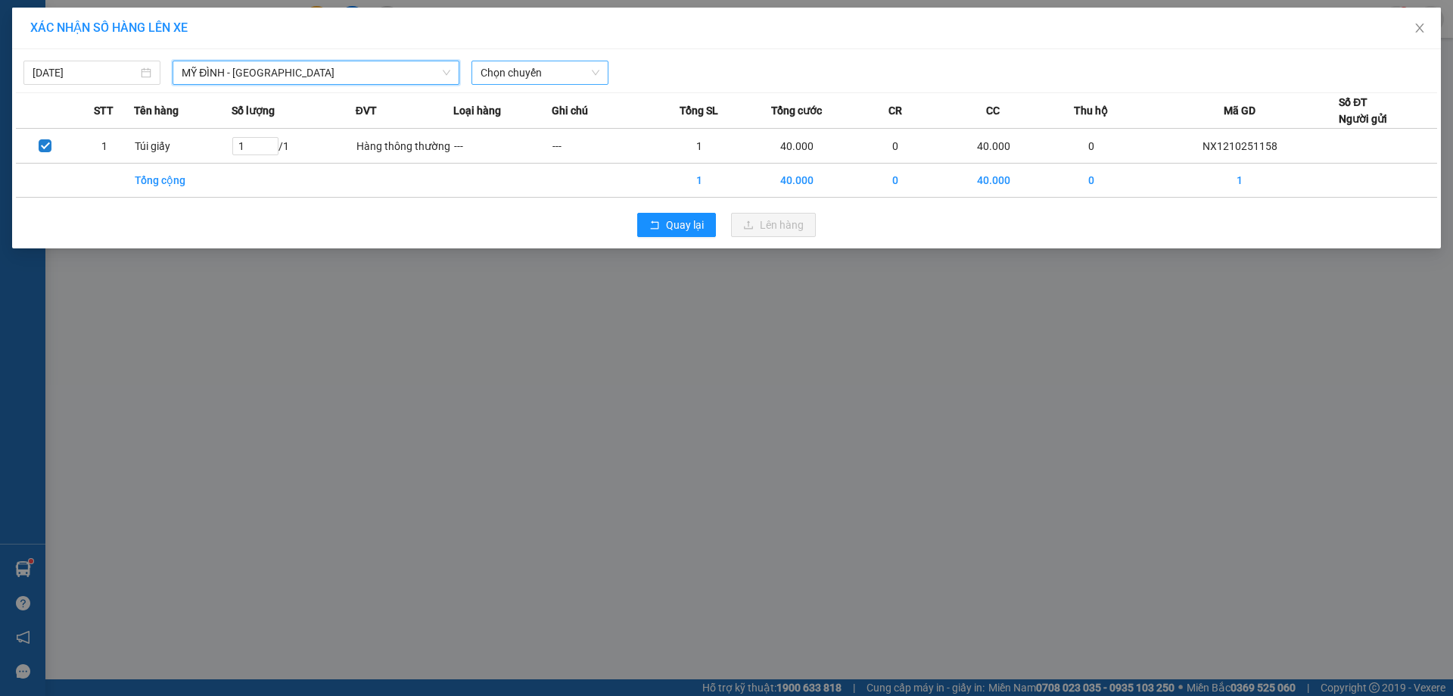
click at [552, 72] on span "Chọn chuyến" at bounding box center [540, 72] width 119 height 23
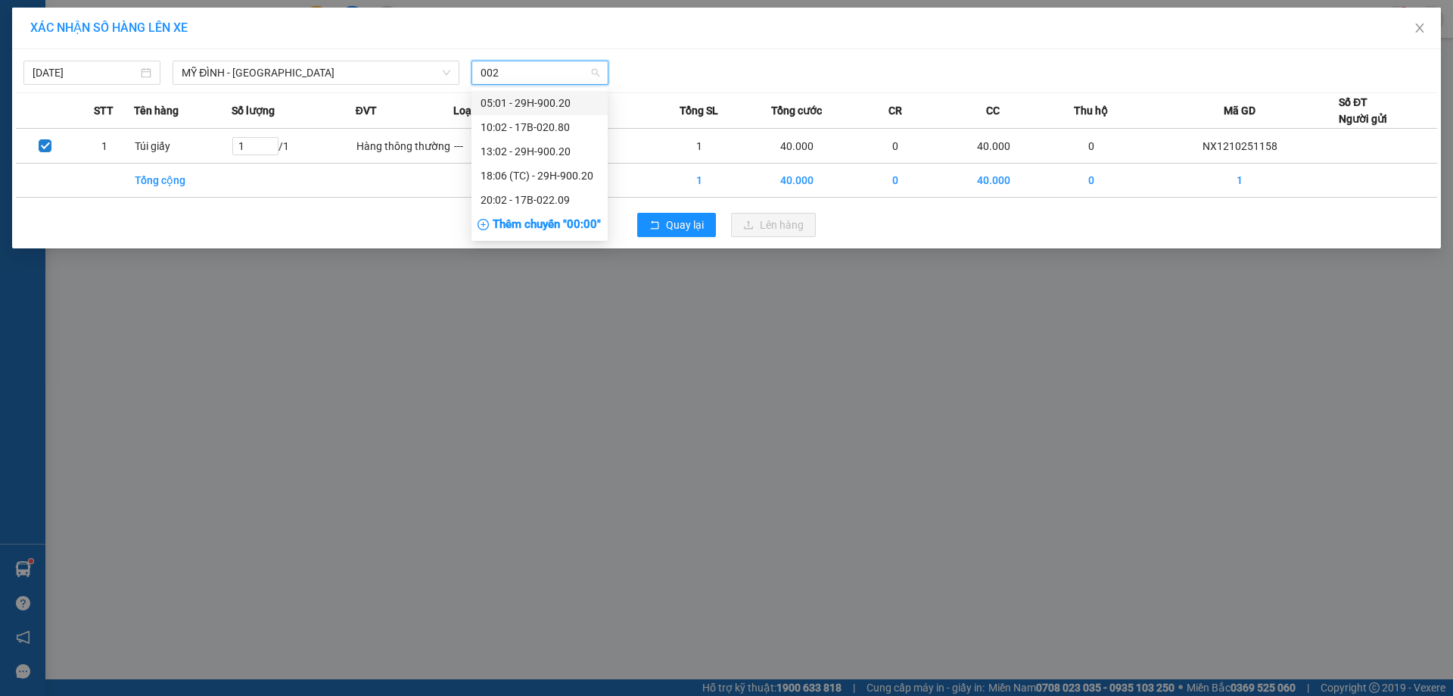
type input "0020"
click at [536, 129] on div "13:02 - 29H-900.20" at bounding box center [540, 127] width 118 height 17
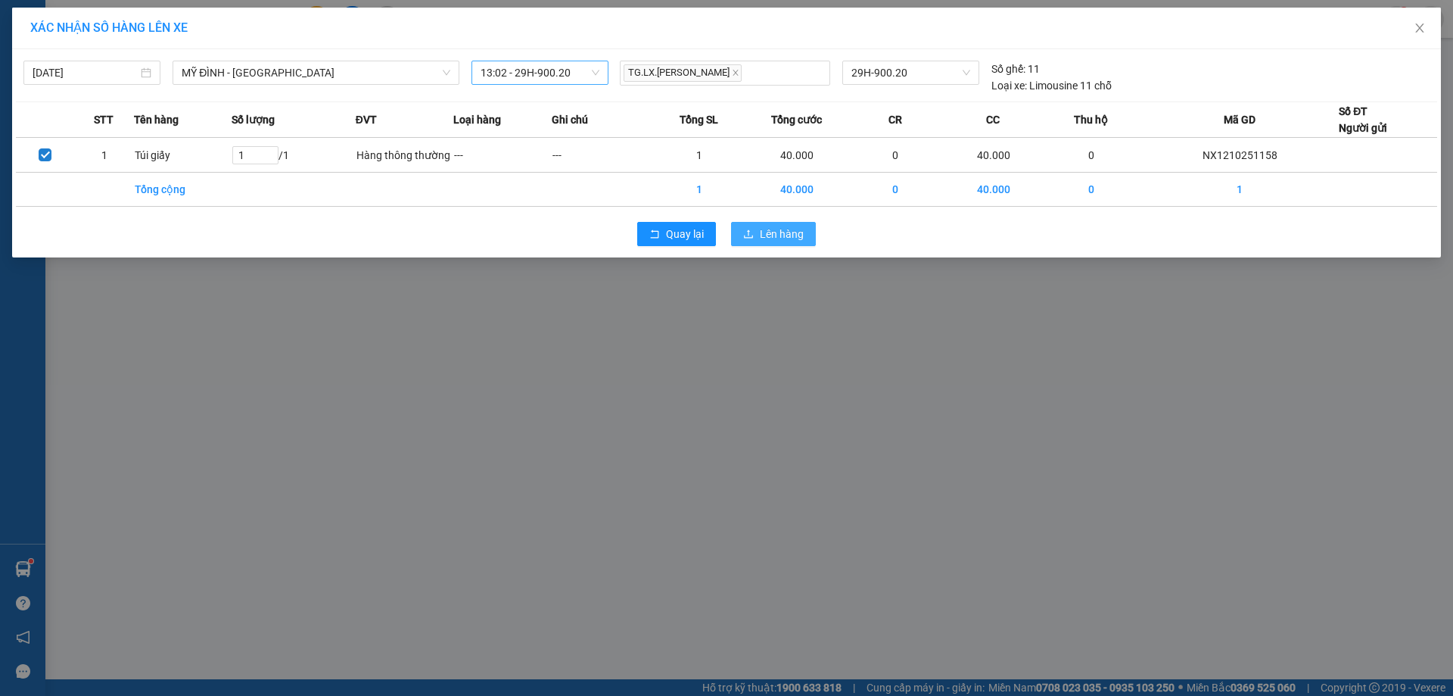
click at [767, 227] on span "Lên hàng" at bounding box center [782, 234] width 44 height 17
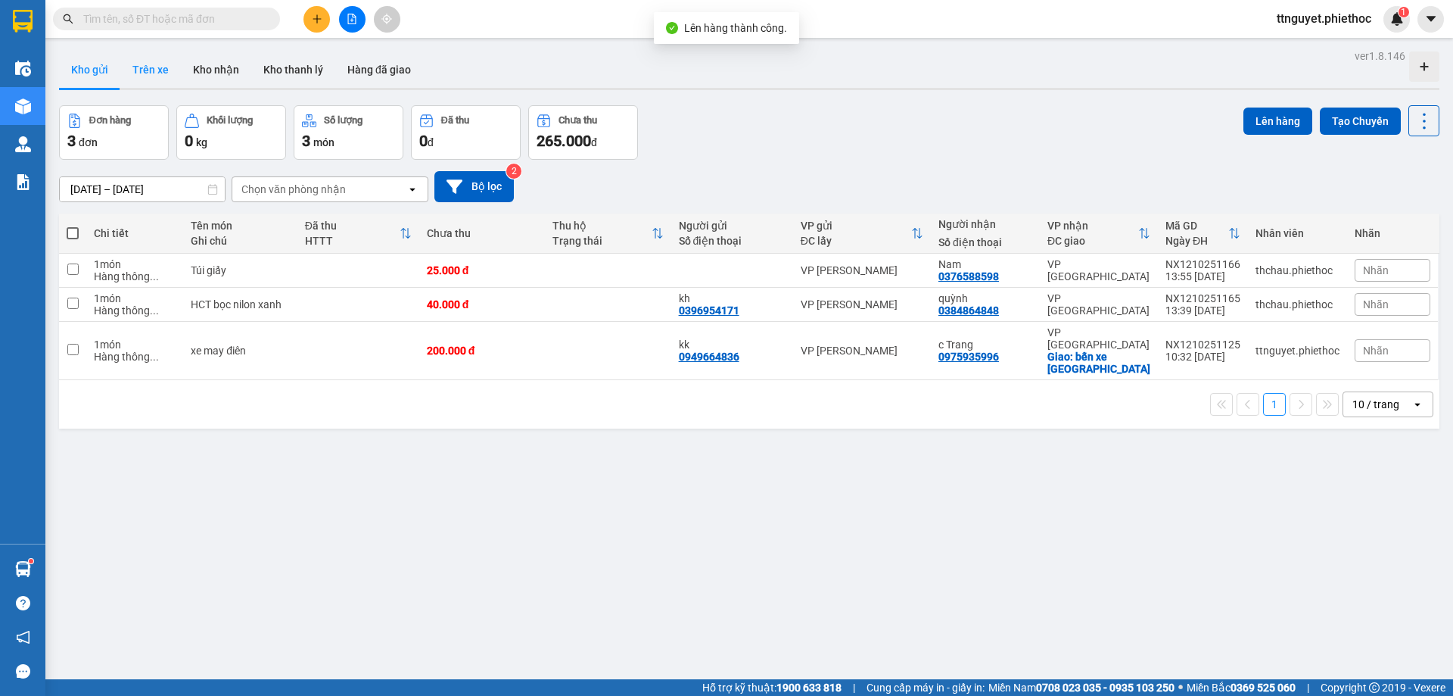
click at [137, 63] on button "Trên xe" at bounding box center [150, 69] width 61 height 36
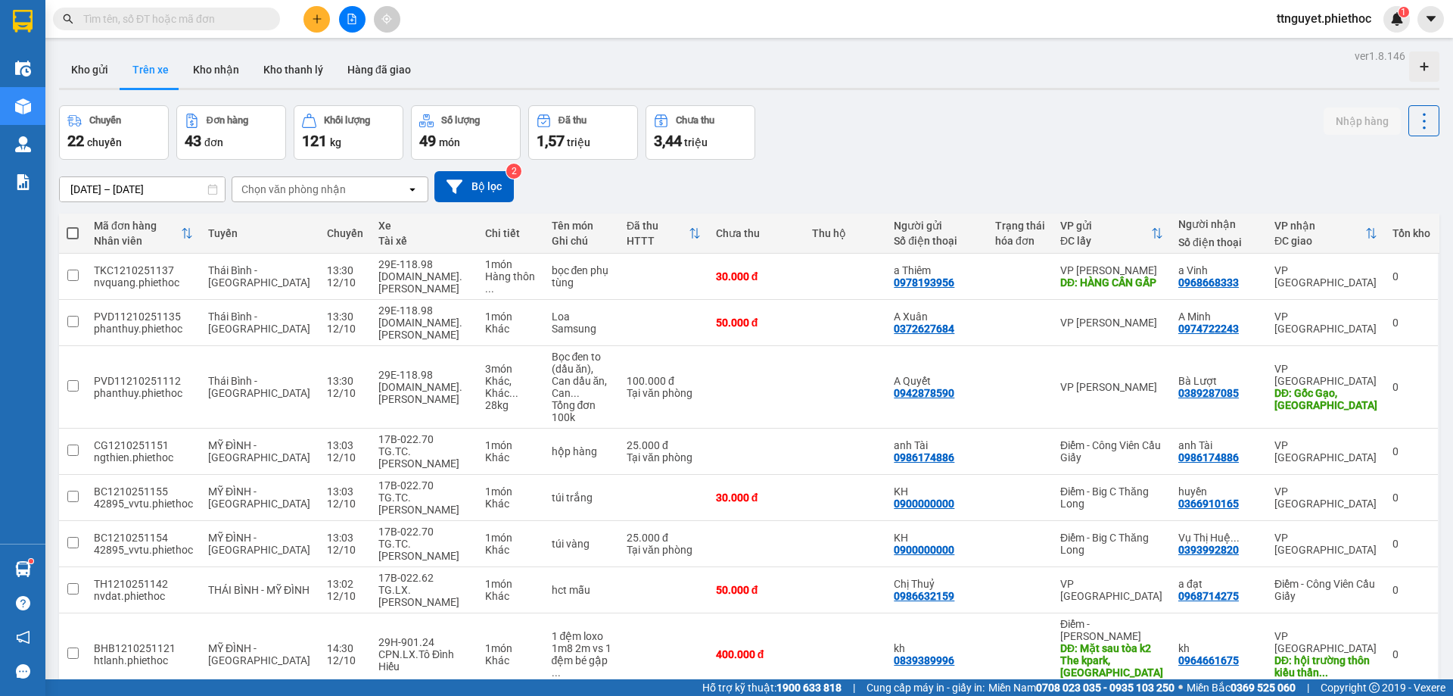
click at [253, 179] on div "Chọn văn phòng nhận" at bounding box center [319, 189] width 174 height 24
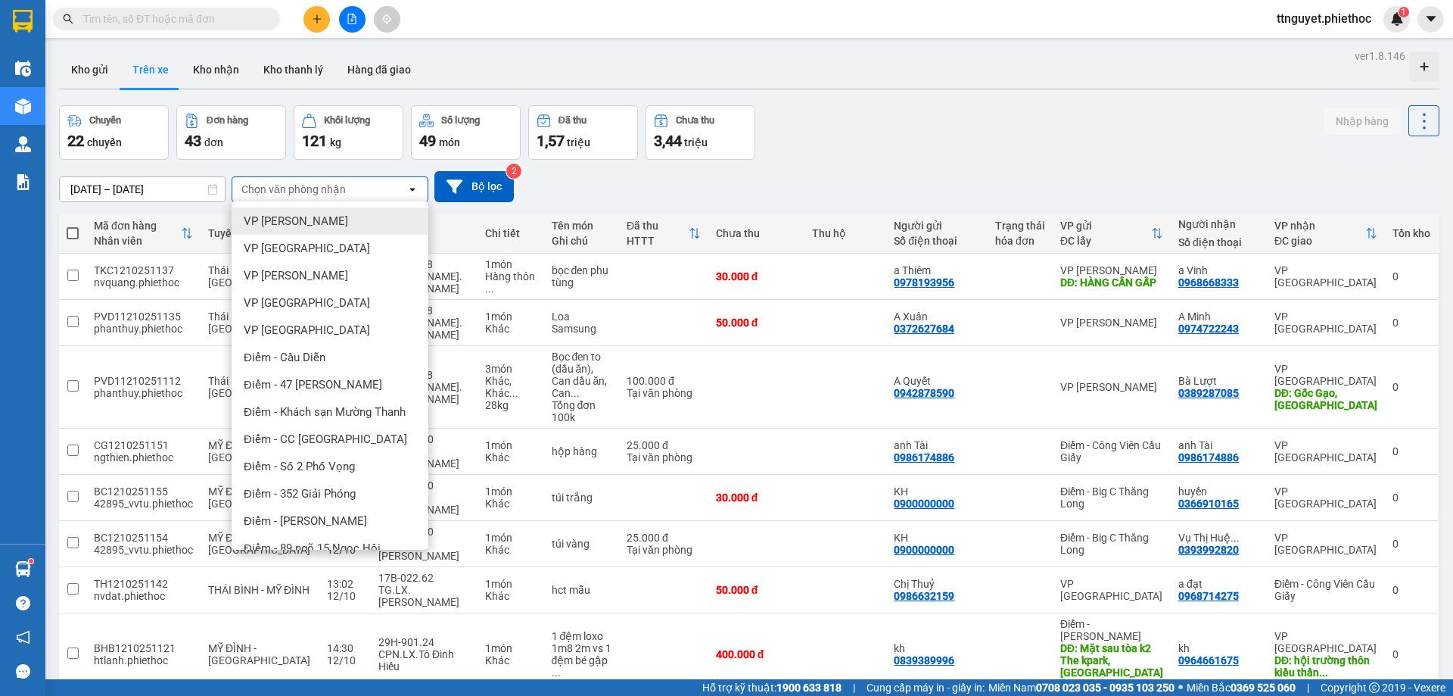
click at [270, 228] on span "VP [PERSON_NAME]" at bounding box center [296, 220] width 104 height 15
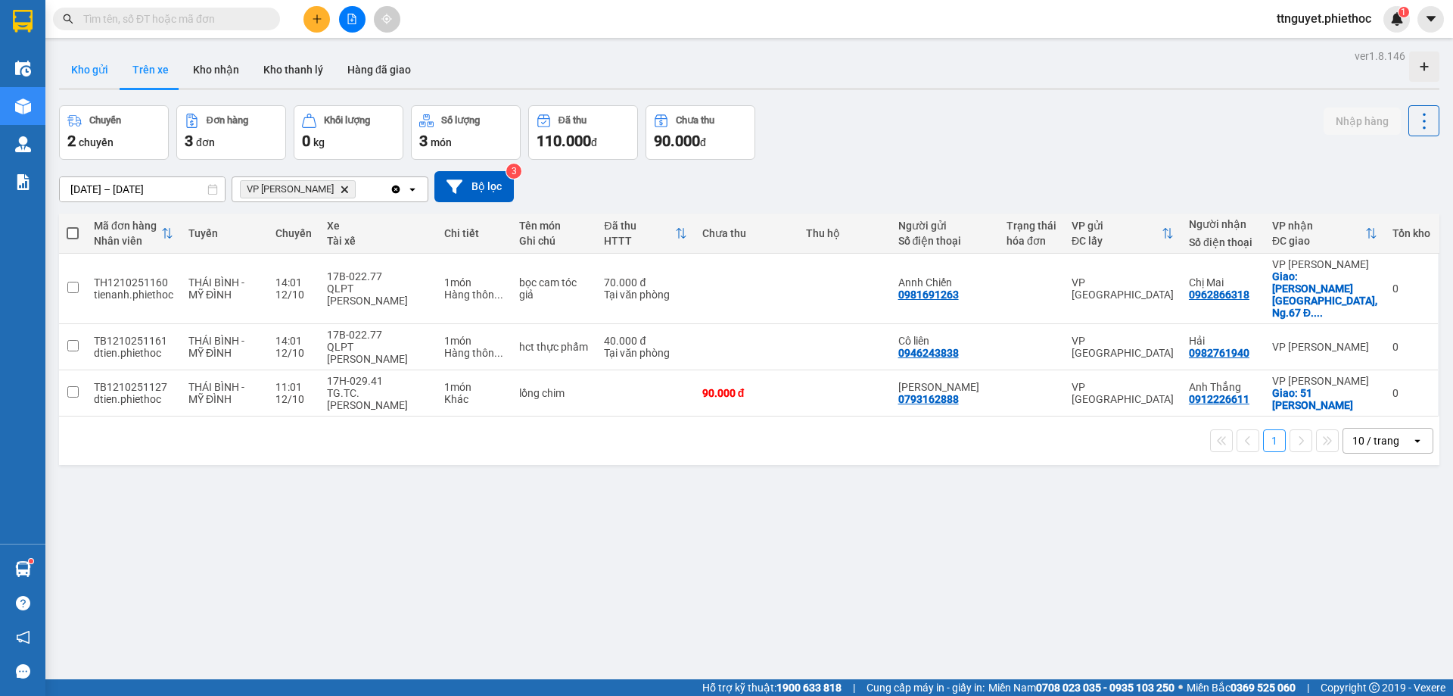
click at [86, 53] on button "Kho gửi" at bounding box center [89, 69] width 61 height 36
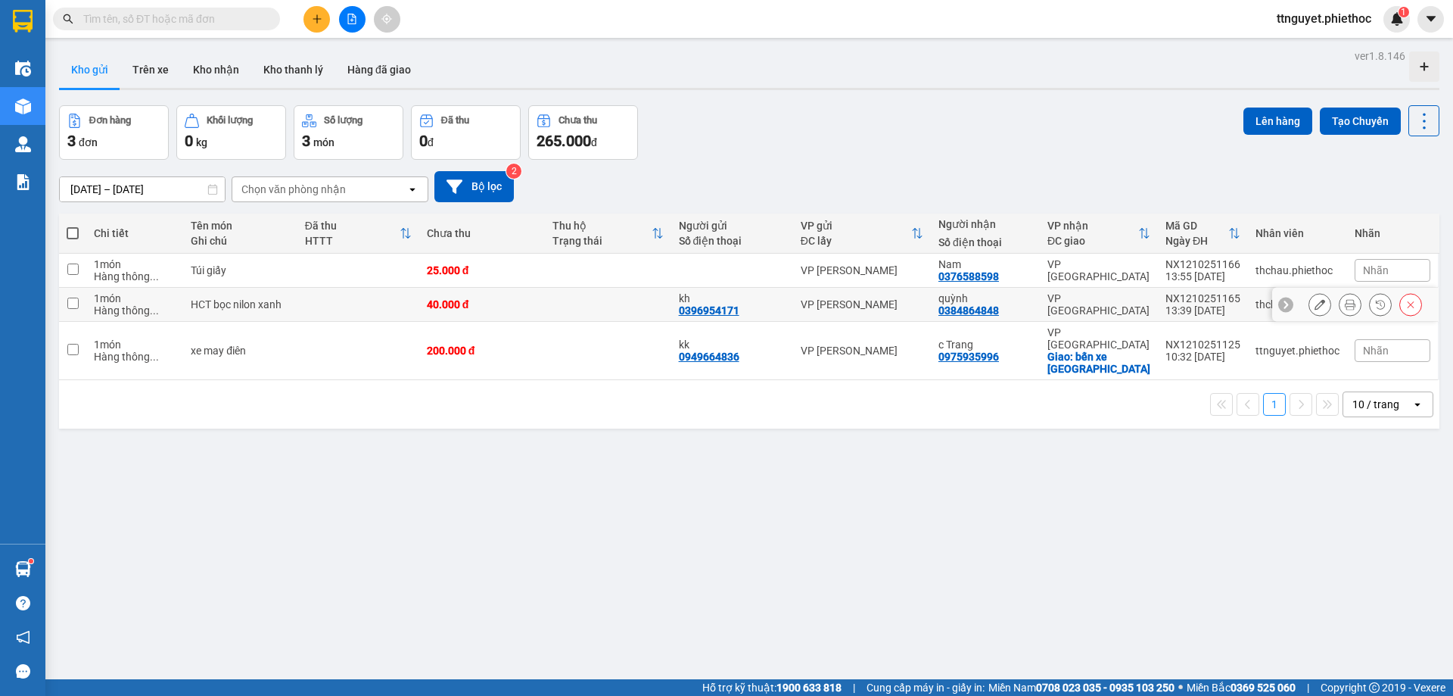
click at [142, 315] on div "Hàng thông ..." at bounding box center [135, 310] width 82 height 12
checkbox input "true"
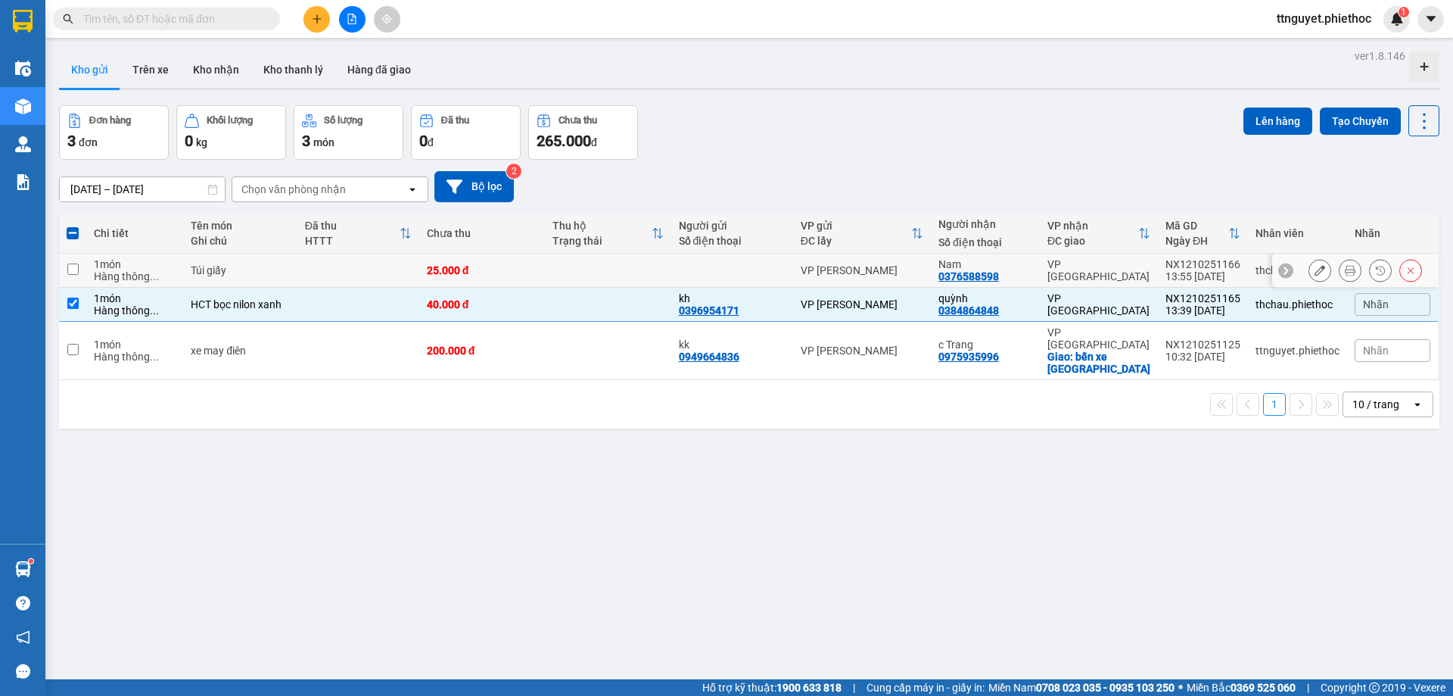
click at [142, 277] on div "Hàng thông ..." at bounding box center [135, 276] width 82 height 12
checkbox input "true"
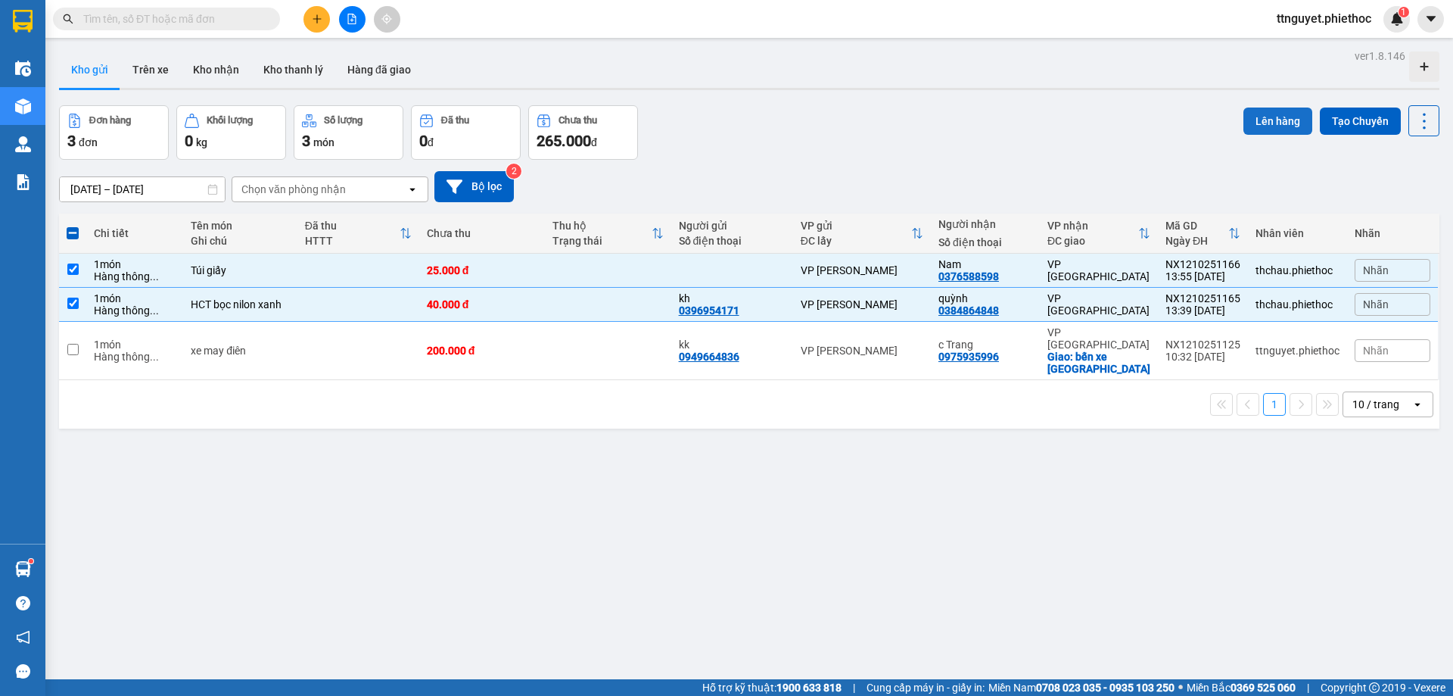
click at [1245, 121] on button "Lên hàng" at bounding box center [1278, 120] width 69 height 27
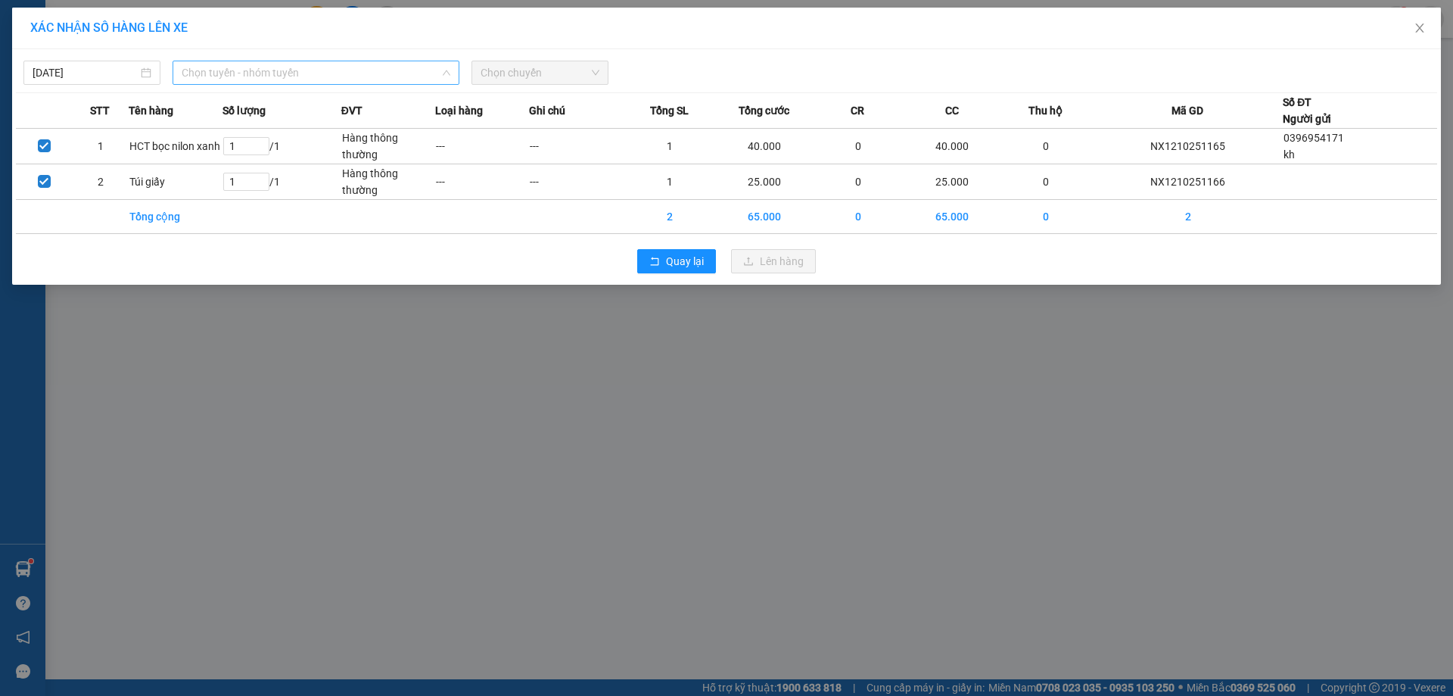
click at [276, 82] on span "Chọn tuyến - nhóm tuyến" at bounding box center [316, 72] width 269 height 23
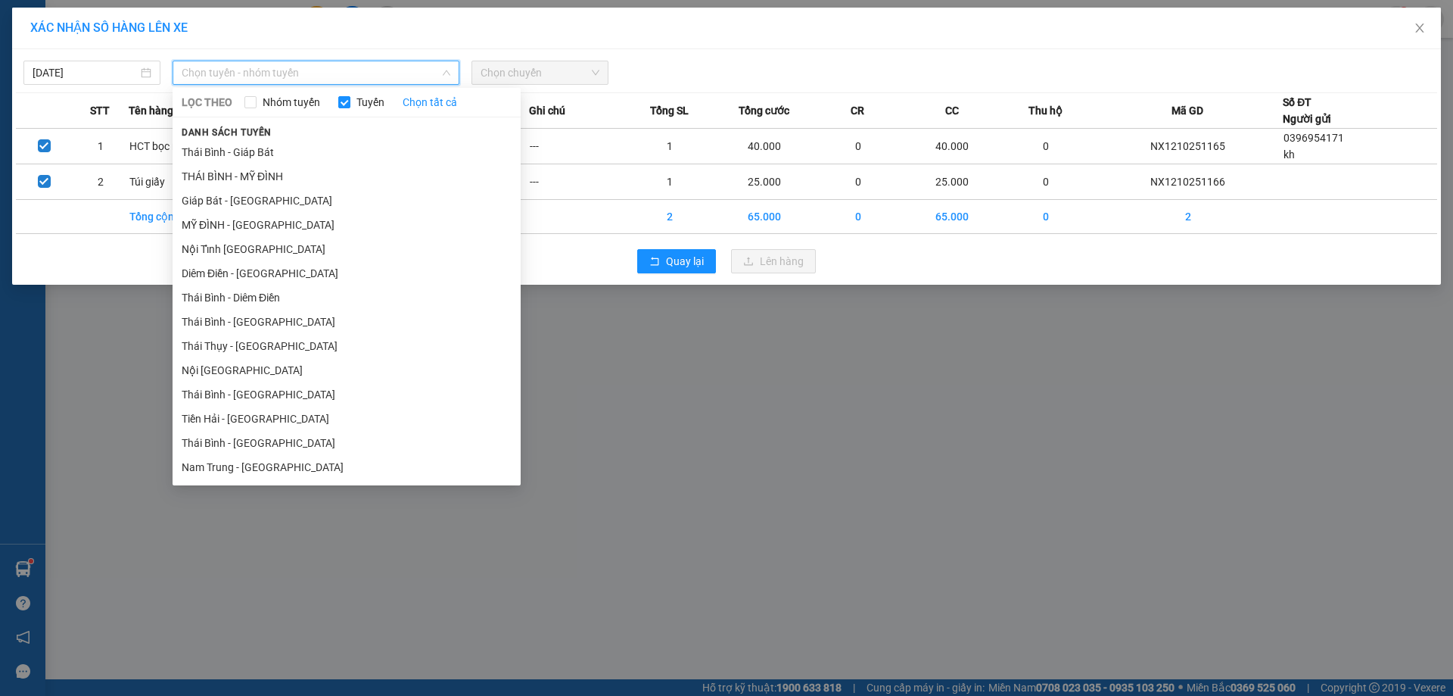
drag, startPoint x: 210, startPoint y: 223, endPoint x: 400, endPoint y: 110, distance: 220.3
click at [214, 221] on li "MỸ ĐÌNH - [GEOGRAPHIC_DATA]" at bounding box center [347, 225] width 348 height 24
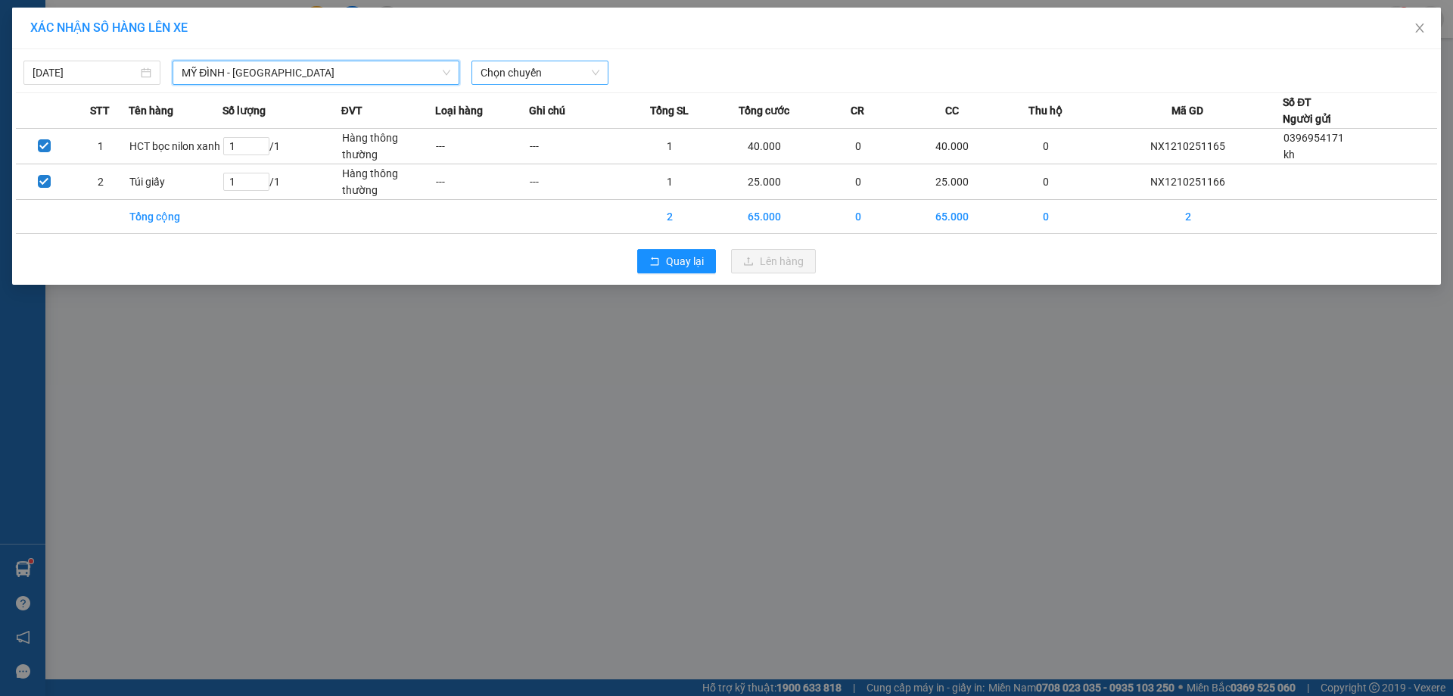
click at [513, 74] on span "Chọn chuyến" at bounding box center [540, 72] width 119 height 23
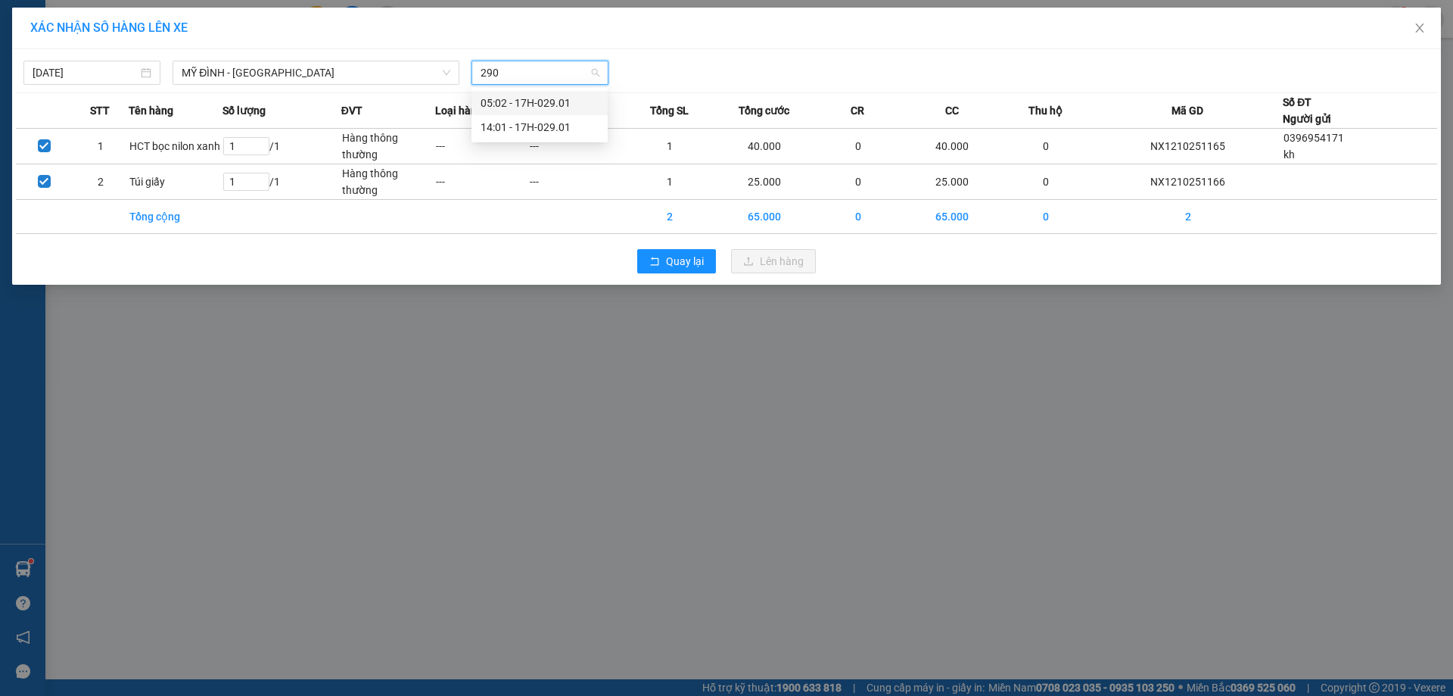
type input "2901"
click at [519, 120] on div "14:01 - 17H-029.01" at bounding box center [540, 127] width 118 height 17
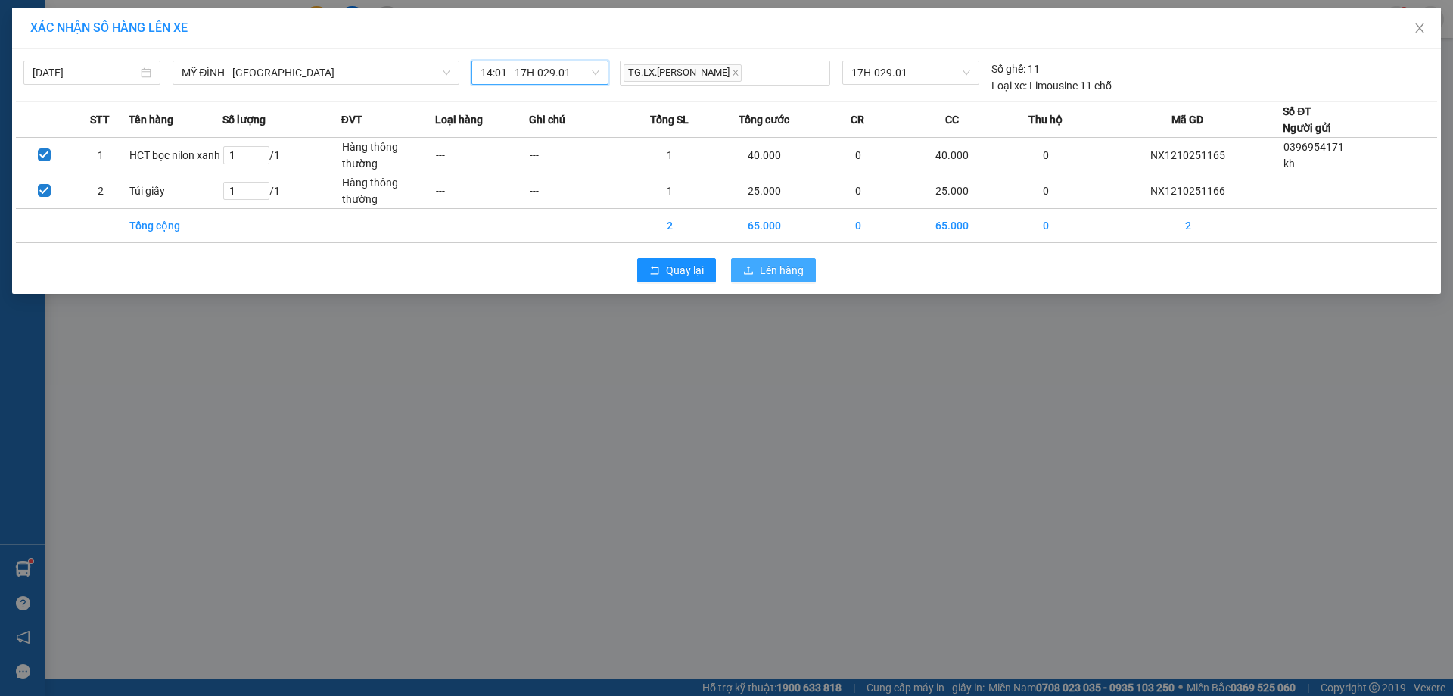
click at [738, 276] on button "Lên hàng" at bounding box center [773, 270] width 85 height 24
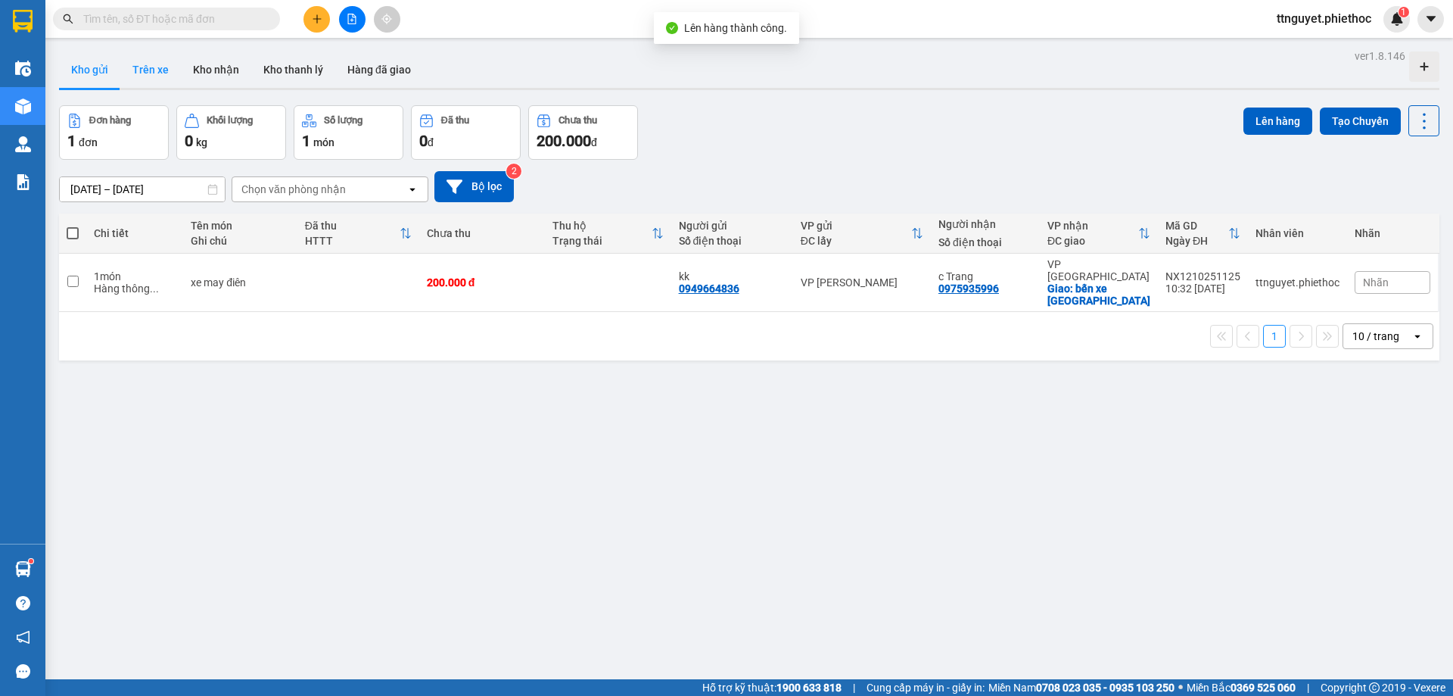
click at [153, 72] on button "Trên xe" at bounding box center [150, 69] width 61 height 36
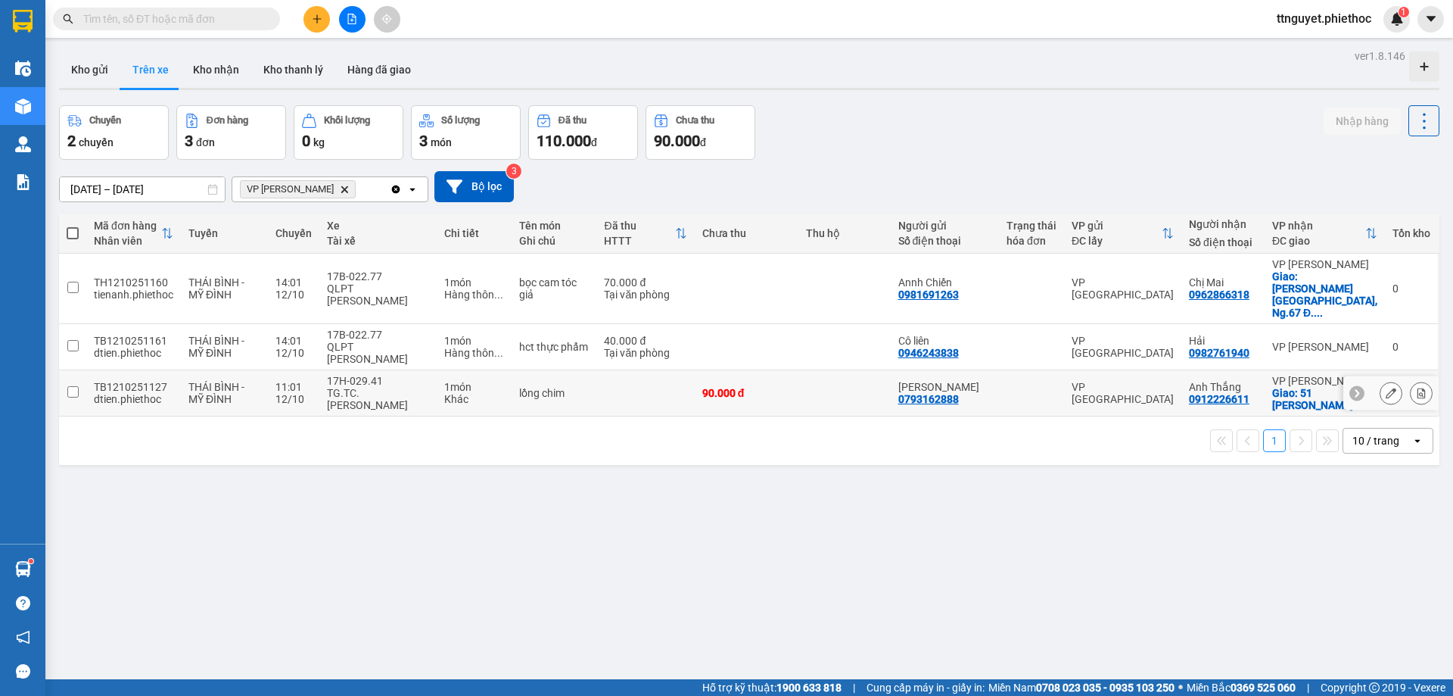
click at [234, 381] on span "THÁI BÌNH - MỸ ĐÌNH" at bounding box center [216, 393] width 56 height 24
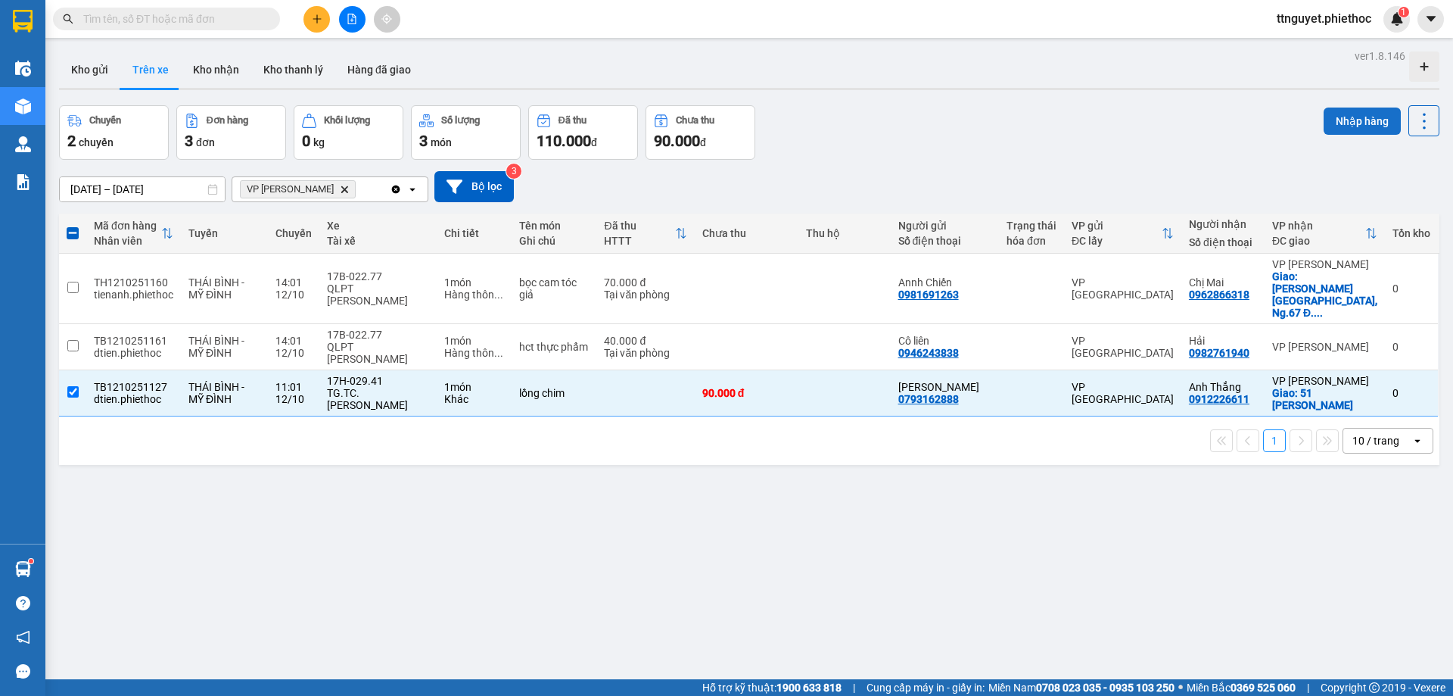
click at [1335, 117] on button "Nhập hàng" at bounding box center [1362, 120] width 77 height 27
checkbox input "false"
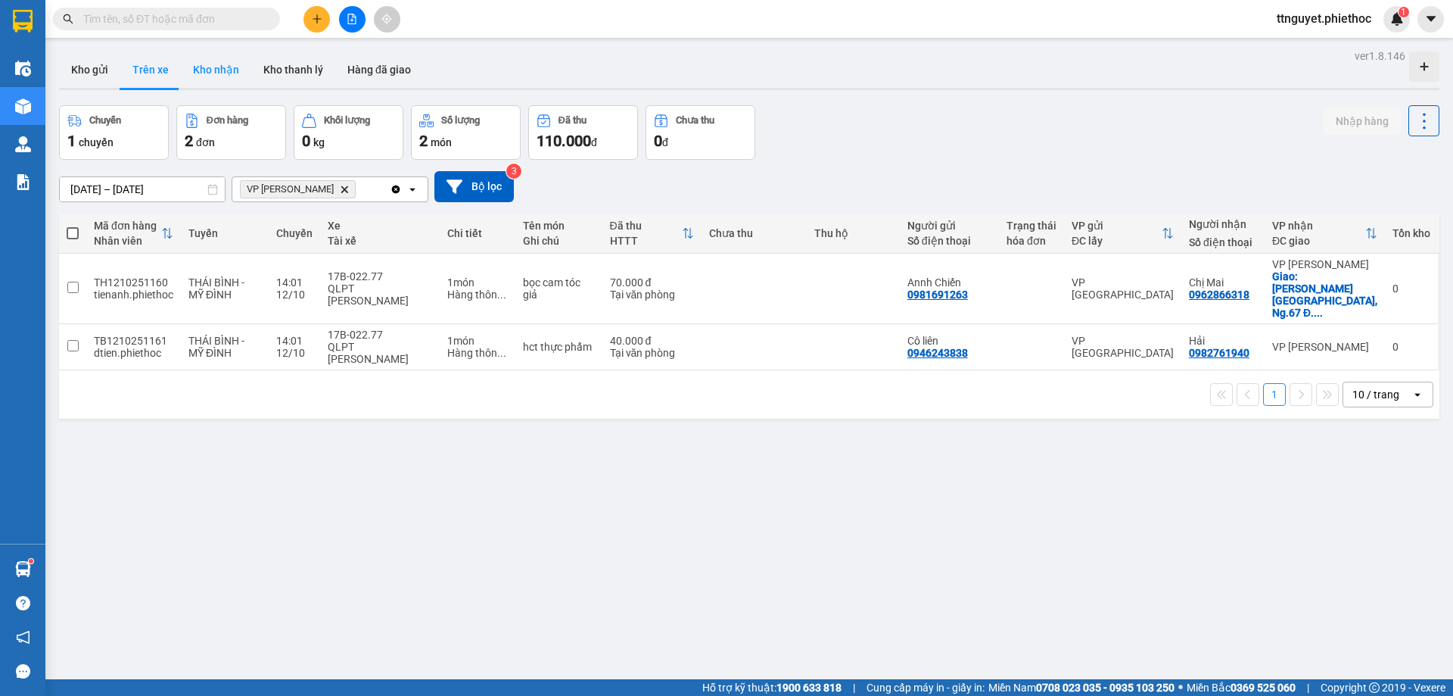
click at [225, 66] on button "Kho nhận" at bounding box center [216, 69] width 70 height 36
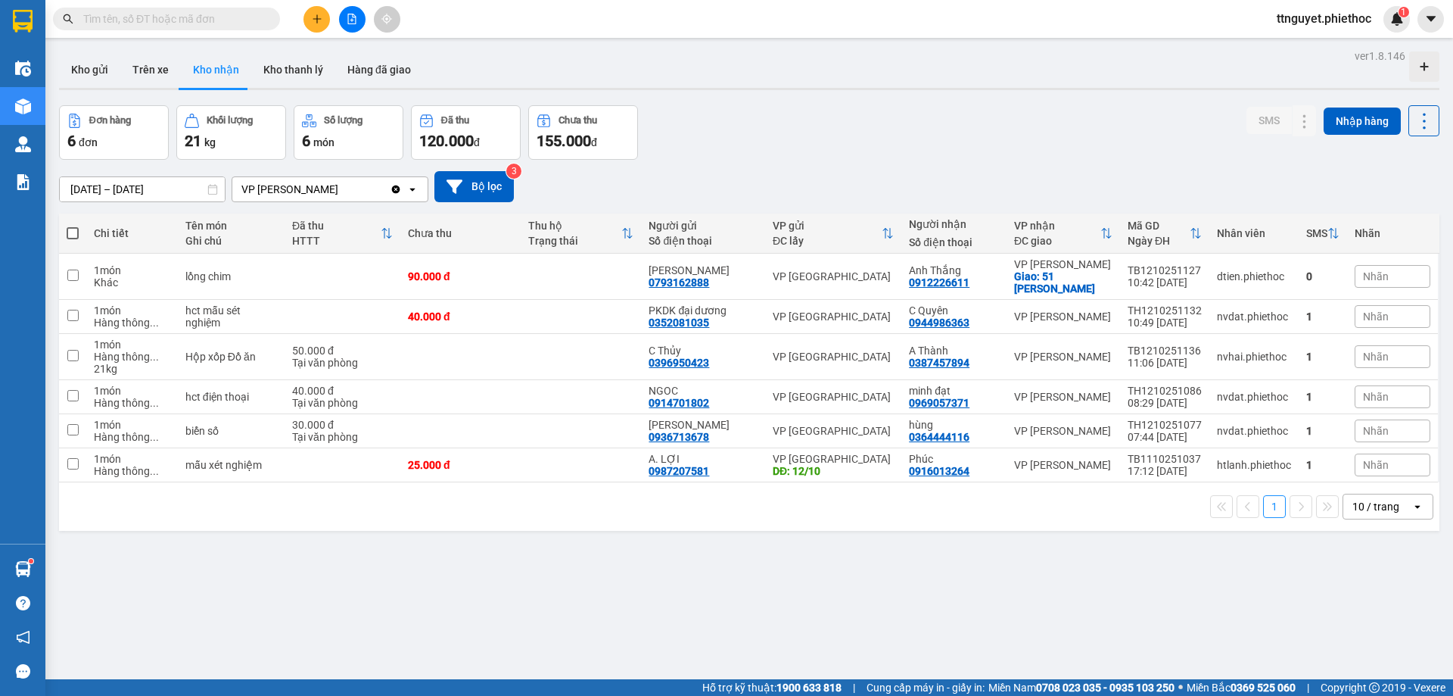
click at [1364, 272] on span "Nhãn" at bounding box center [1376, 276] width 26 height 12
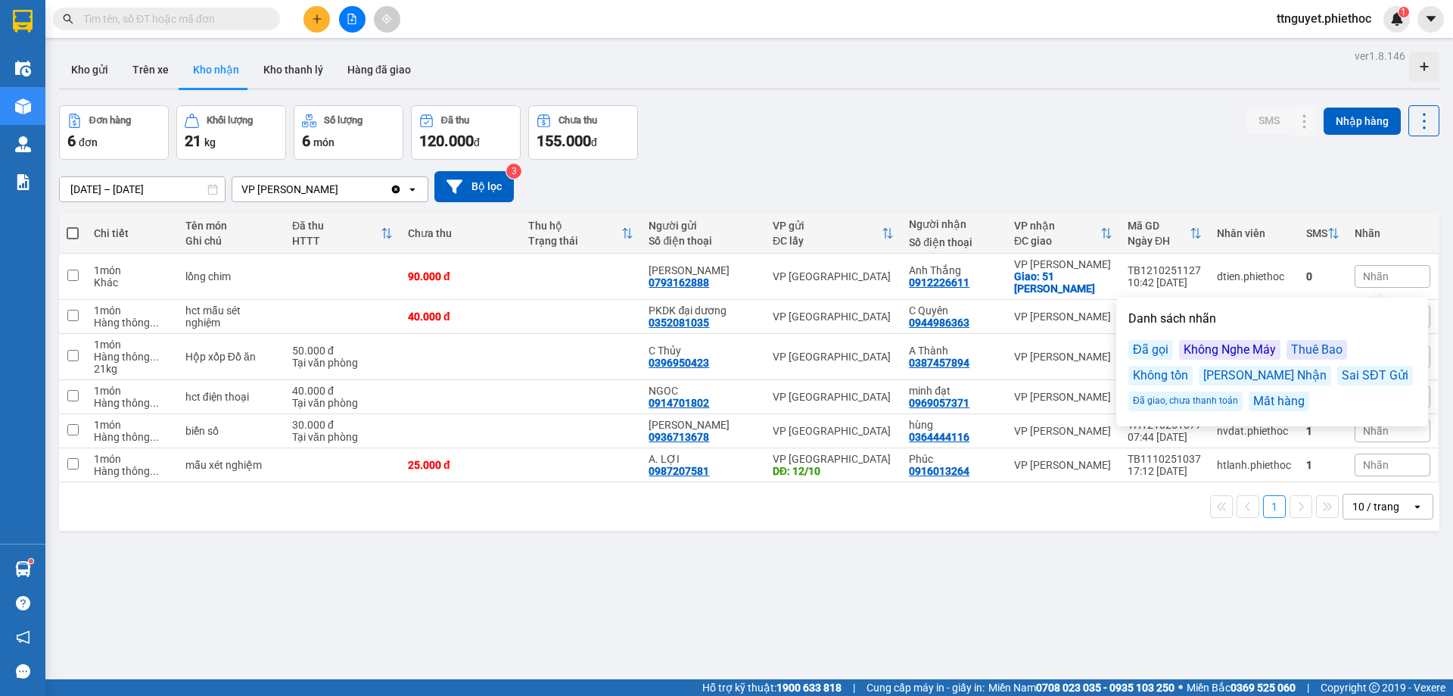
click at [1226, 351] on div "Không Nghe Máy" at bounding box center [1229, 350] width 101 height 20
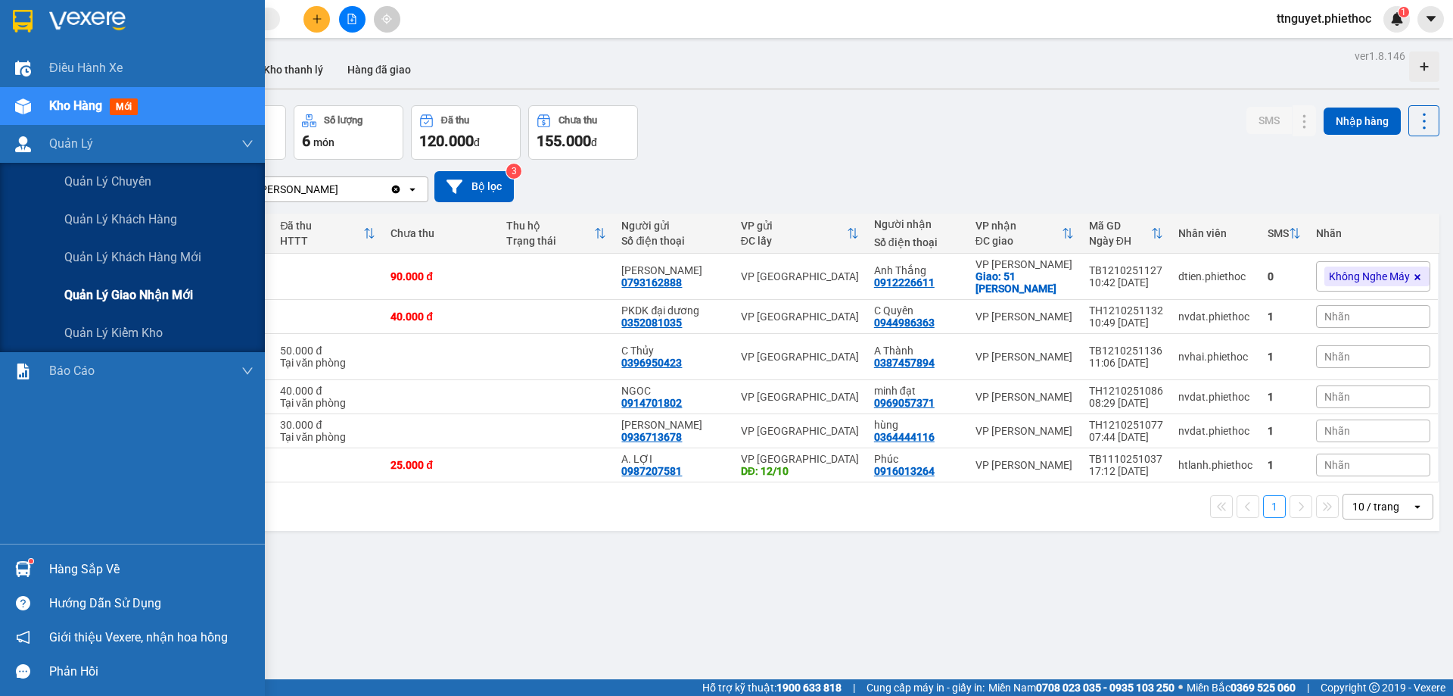
click at [79, 293] on span "Quản lý giao nhận mới" at bounding box center [128, 294] width 129 height 19
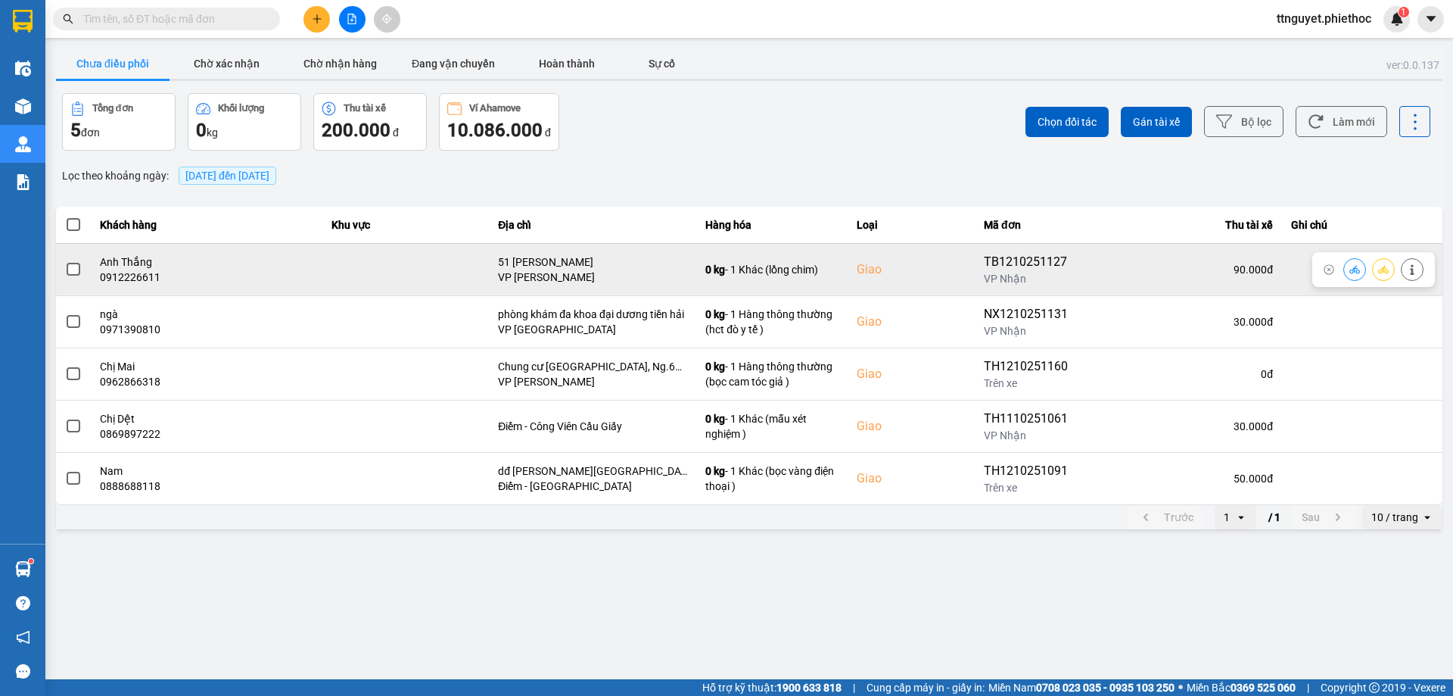
click at [70, 269] on span at bounding box center [74, 270] width 14 height 14
click at [65, 261] on input "checkbox" at bounding box center [65, 261] width 0 height 0
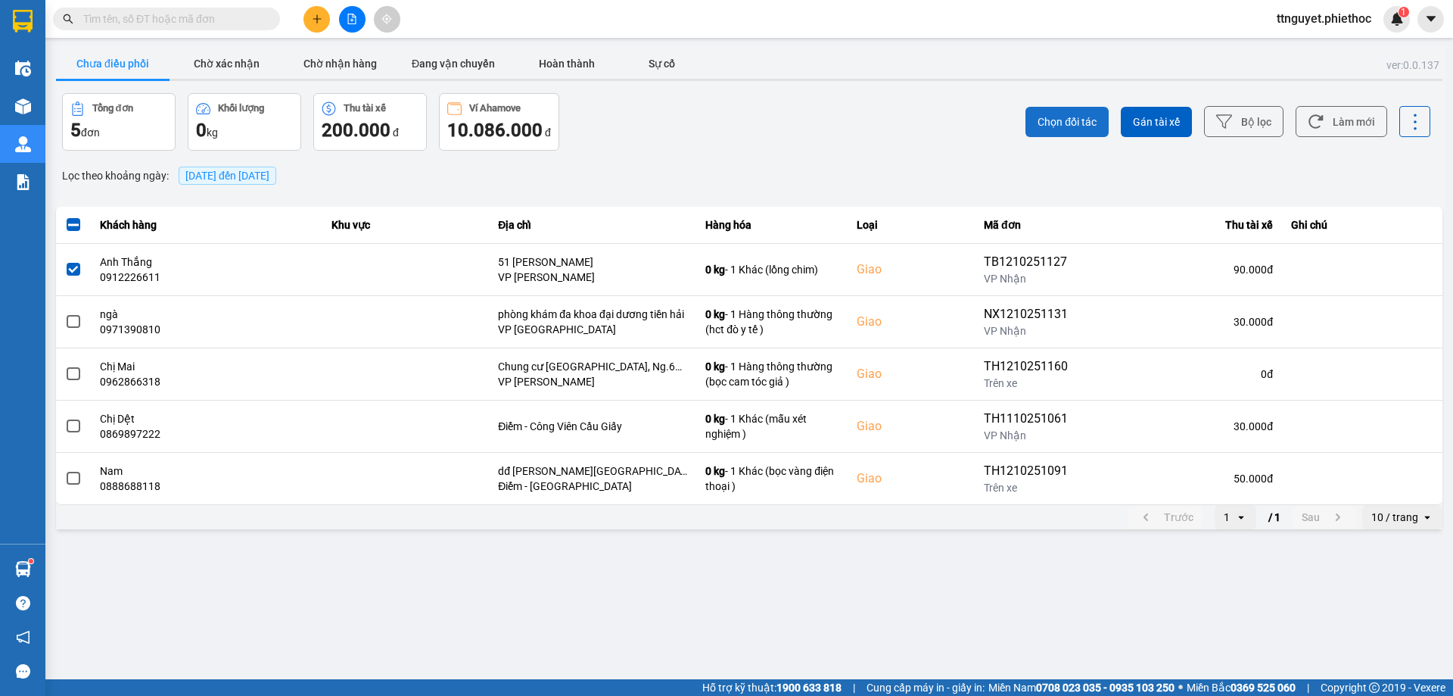
click at [1050, 115] on span "Chọn đối tác" at bounding box center [1067, 121] width 59 height 15
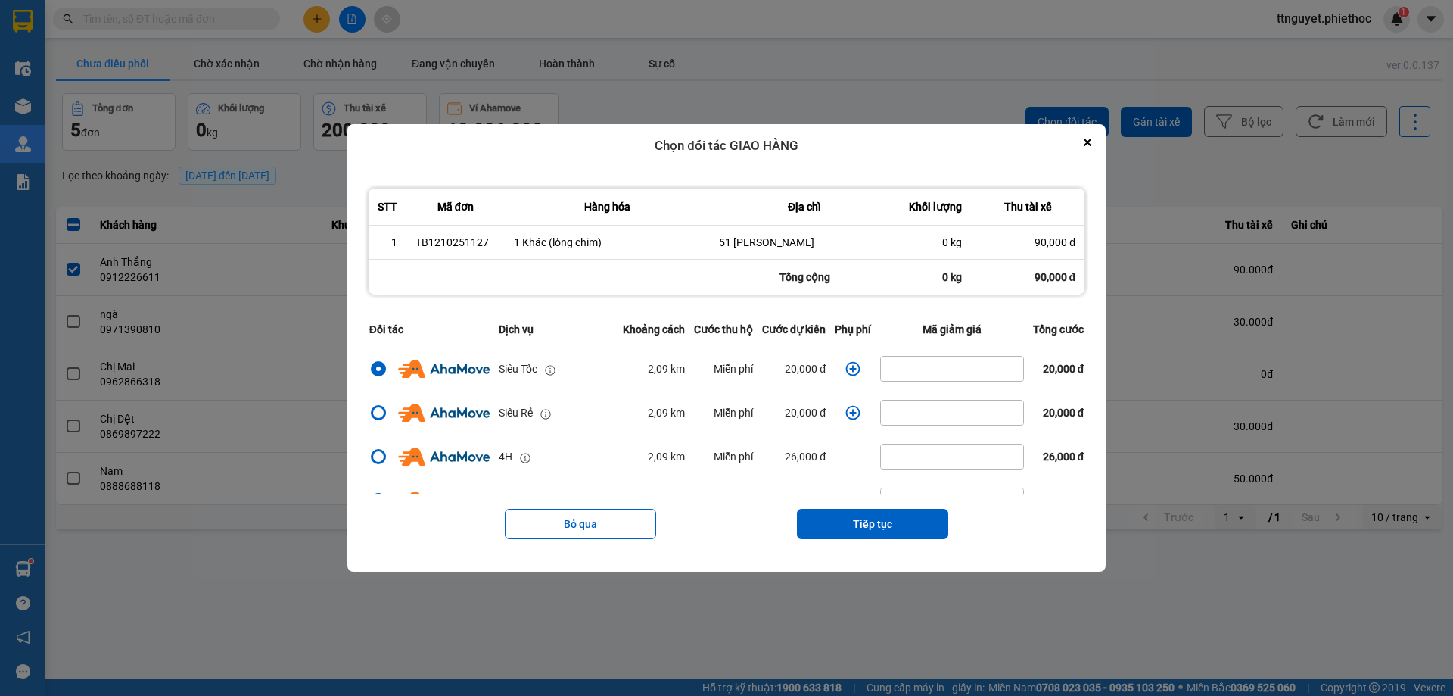
click at [848, 368] on icon "dialog" at bounding box center [853, 369] width 14 height 14
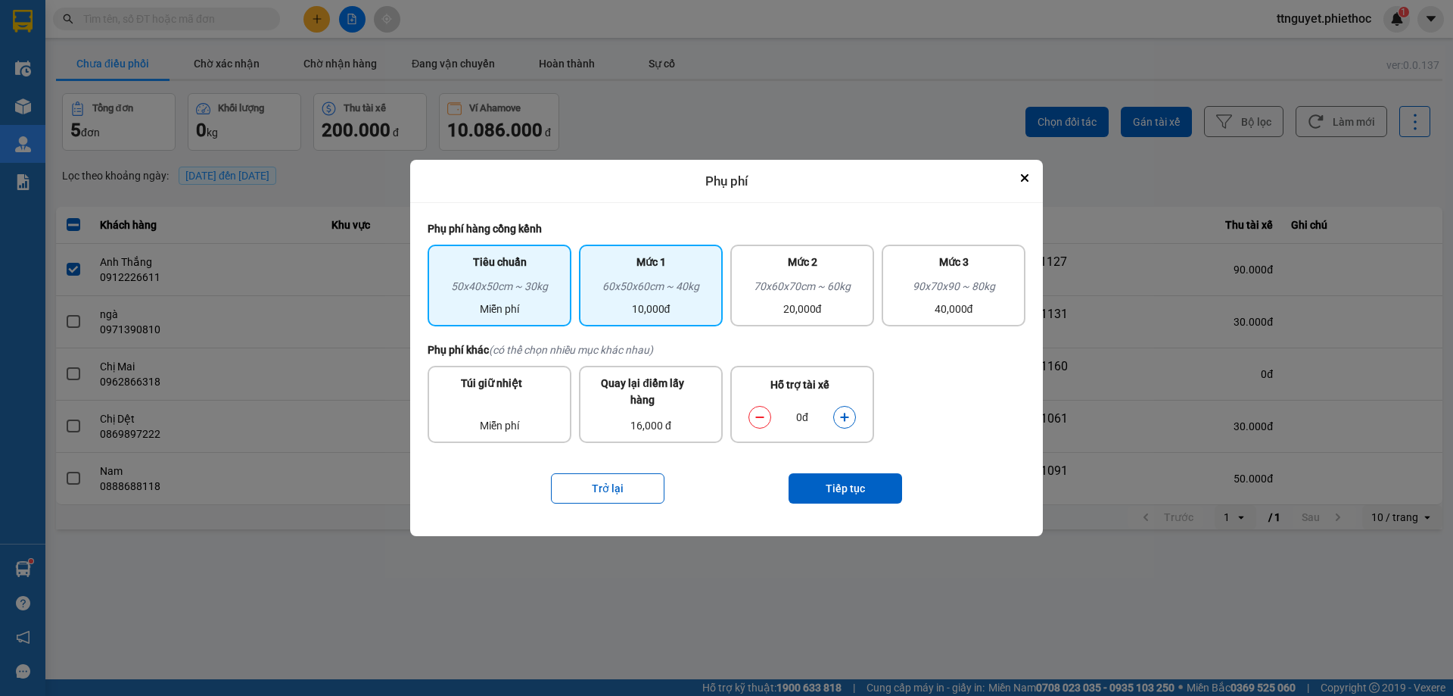
click at [684, 270] on div "Mức 1" at bounding box center [651, 266] width 126 height 24
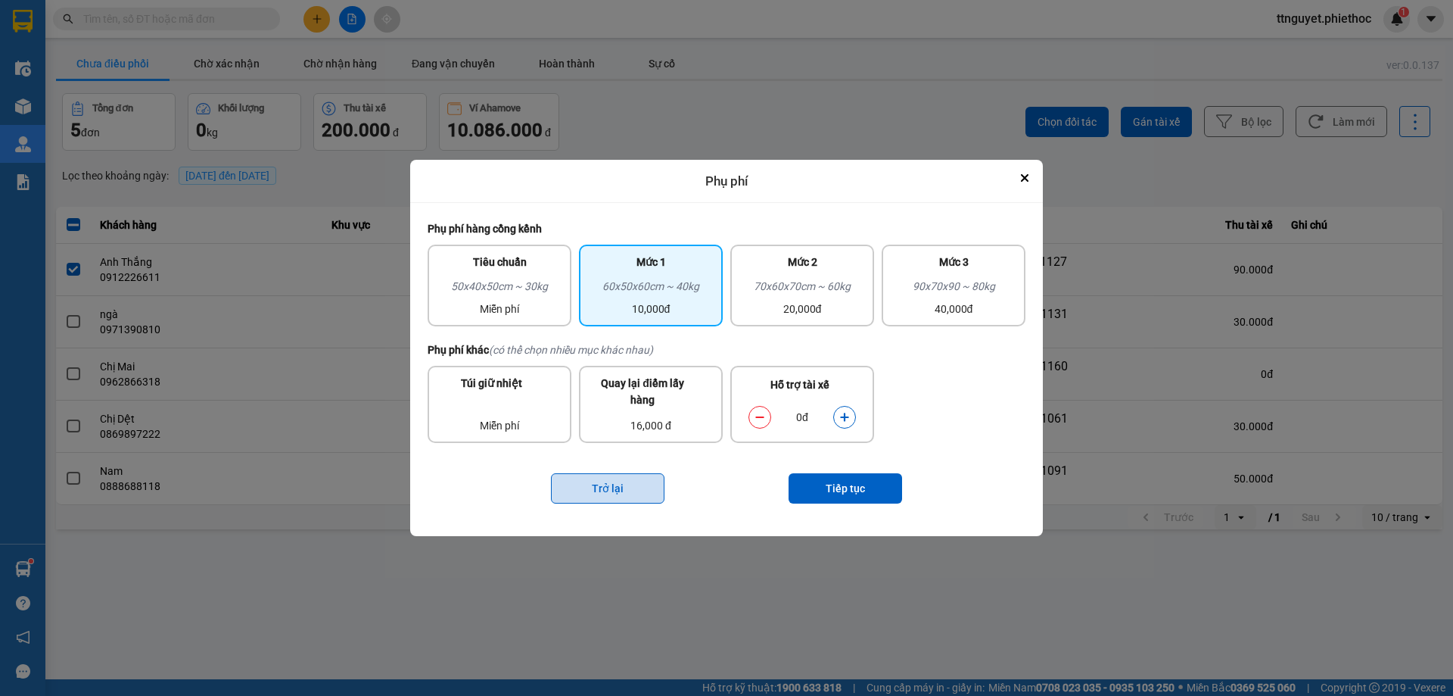
click at [596, 484] on button "Trở lại" at bounding box center [608, 488] width 114 height 30
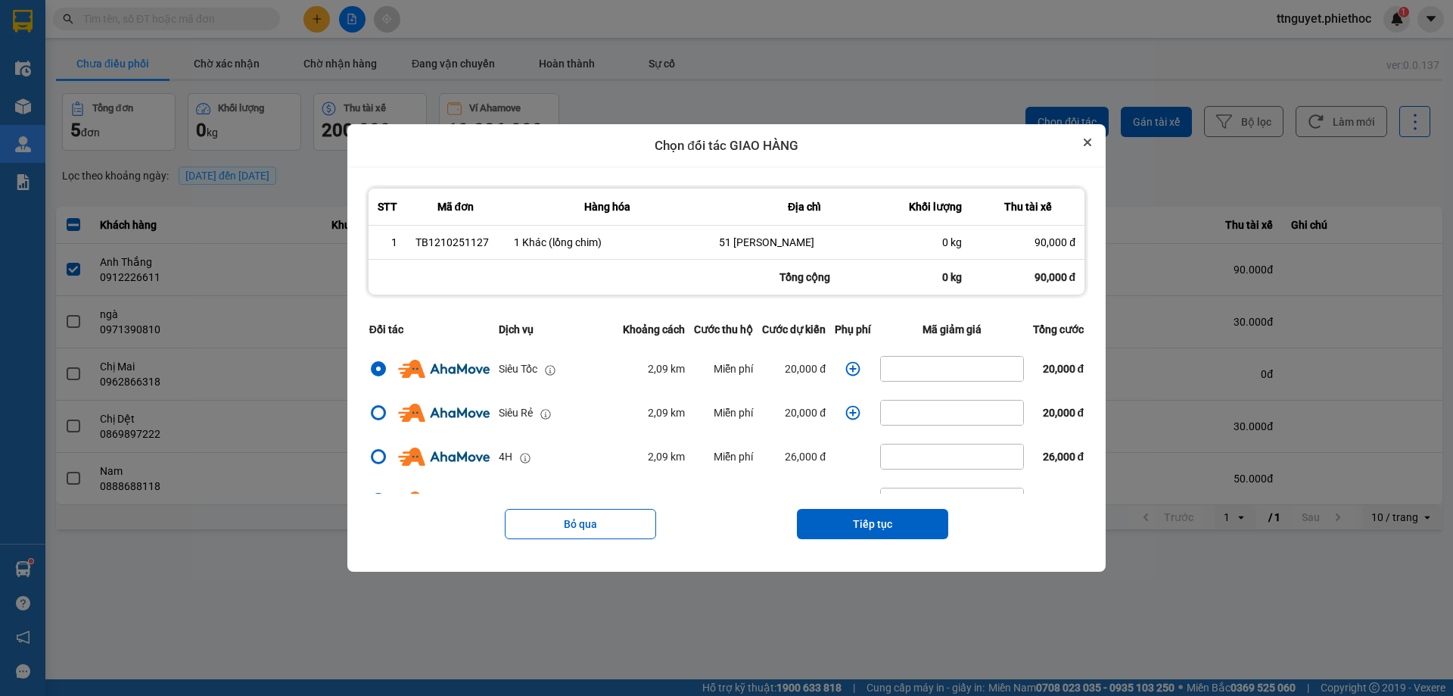
click at [1091, 143] on icon "Close" at bounding box center [1088, 143] width 8 height 8
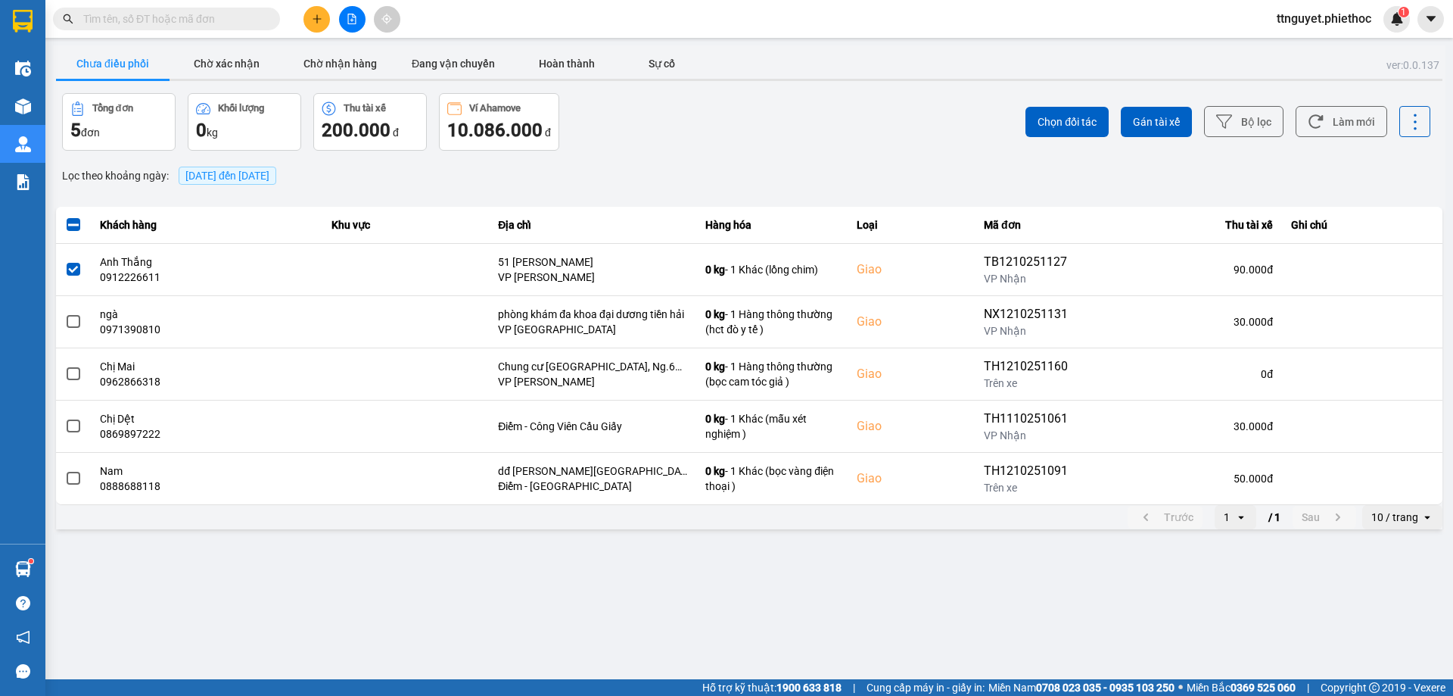
click at [762, 142] on div "Chọn đối tác Gán tài xế Bộ lọc Làm mới" at bounding box center [1088, 122] width 684 height 58
